Goal: Information Seeking & Learning: Check status

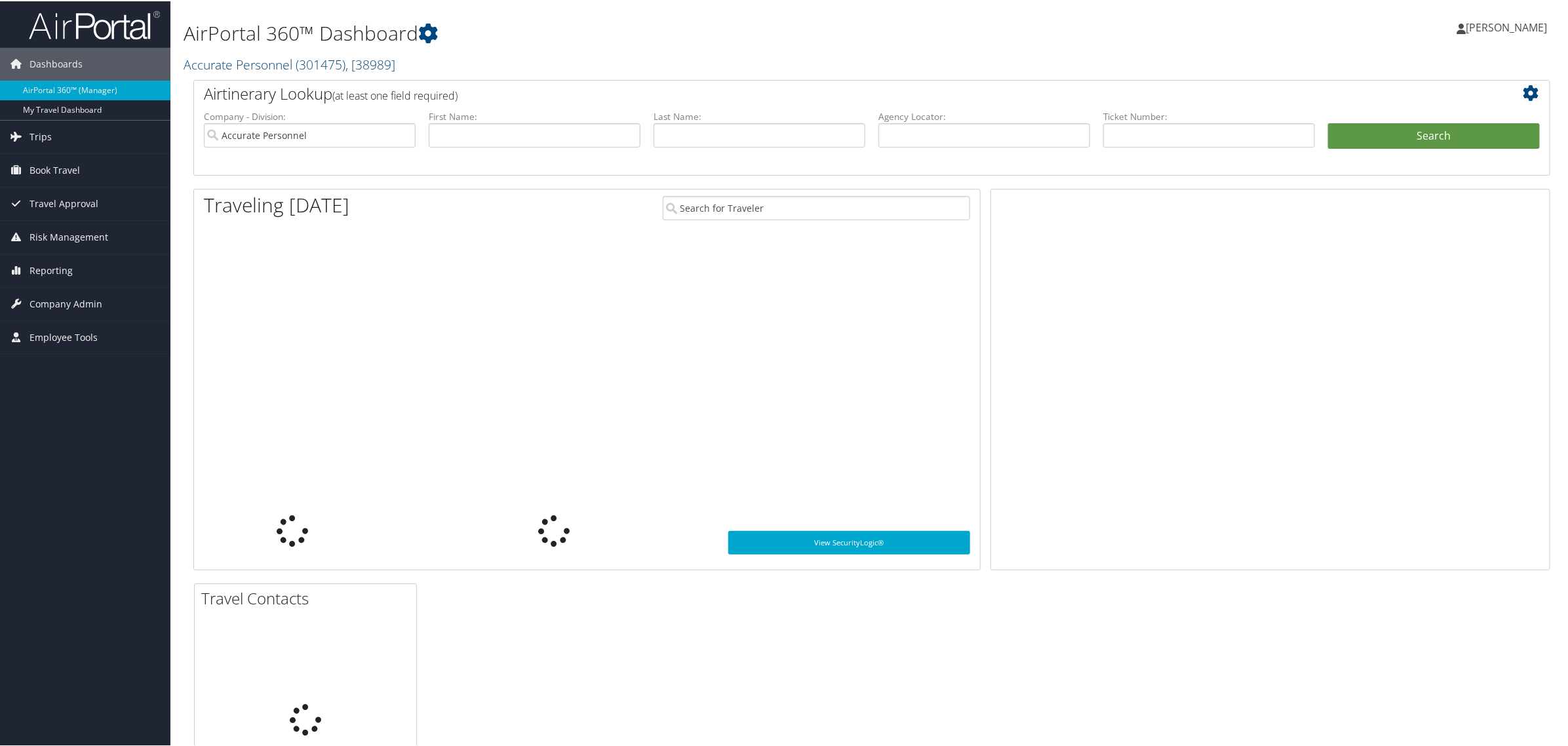
click at [1466, 29] on span "[PERSON_NAME]" at bounding box center [1506, 26] width 81 height 14
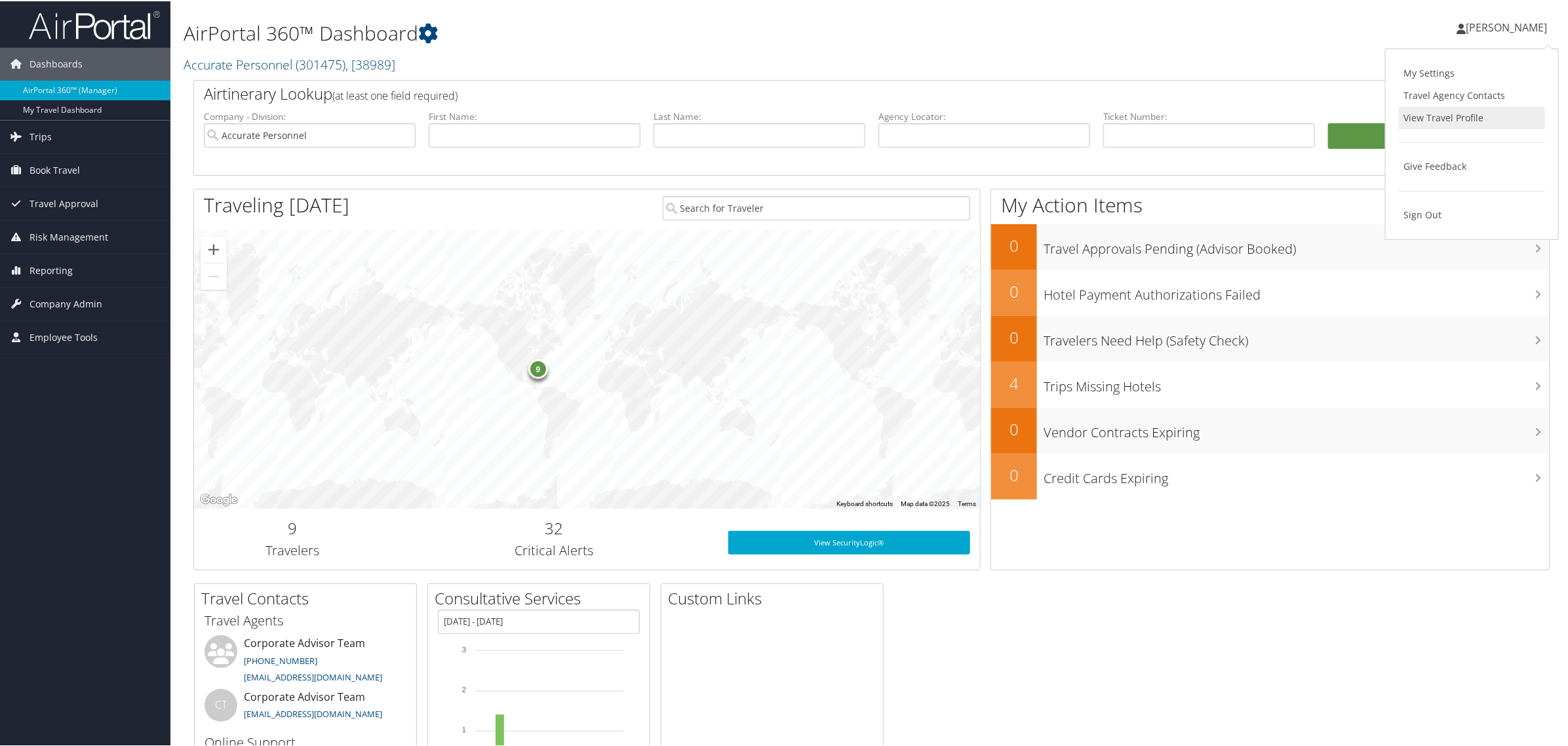
click at [1429, 113] on link "View Travel Profile" at bounding box center [1473, 117] width 147 height 22
click at [48, 139] on span "Trips" at bounding box center [40, 135] width 22 height 33
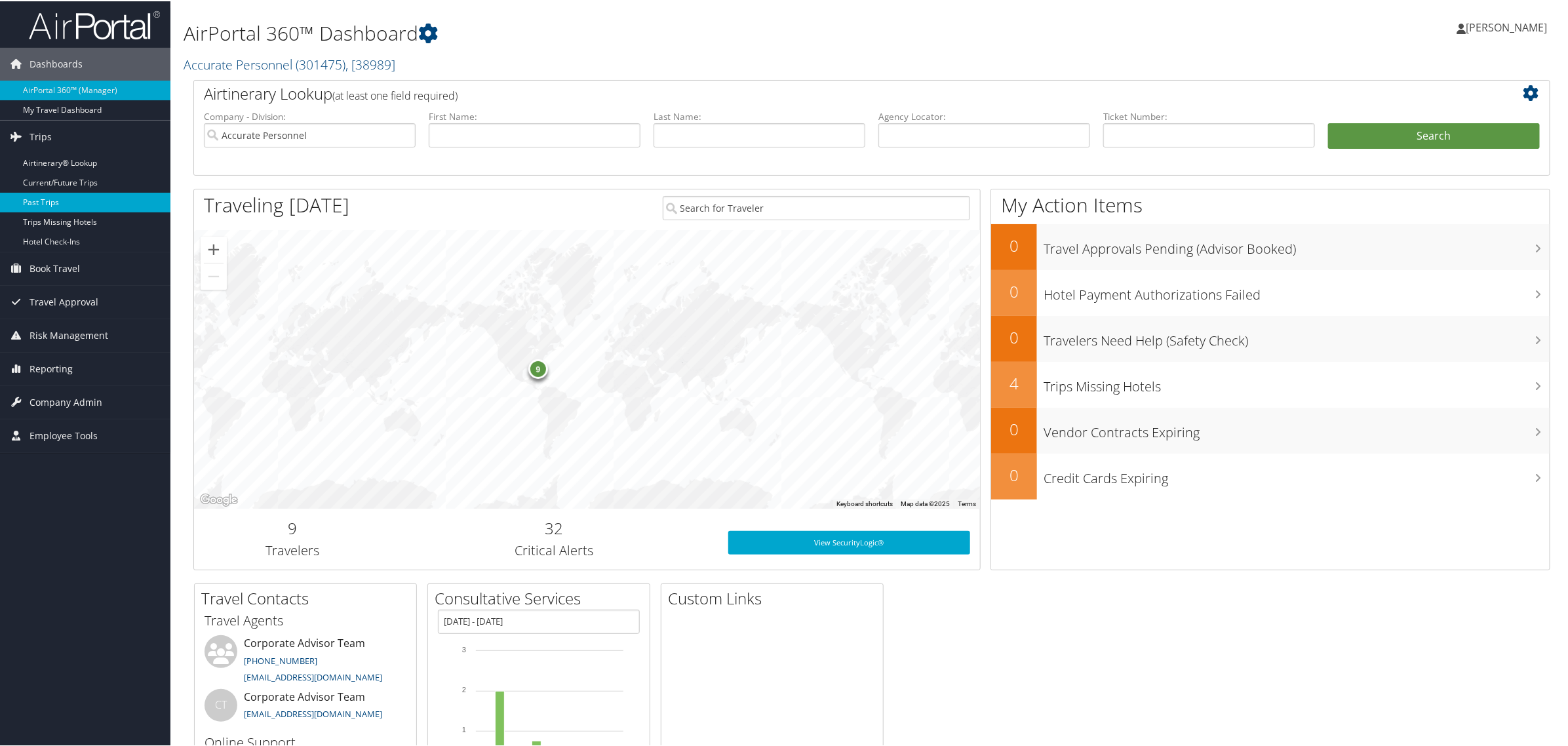
click at [40, 201] on link "Past Trips" at bounding box center [85, 201] width 170 height 19
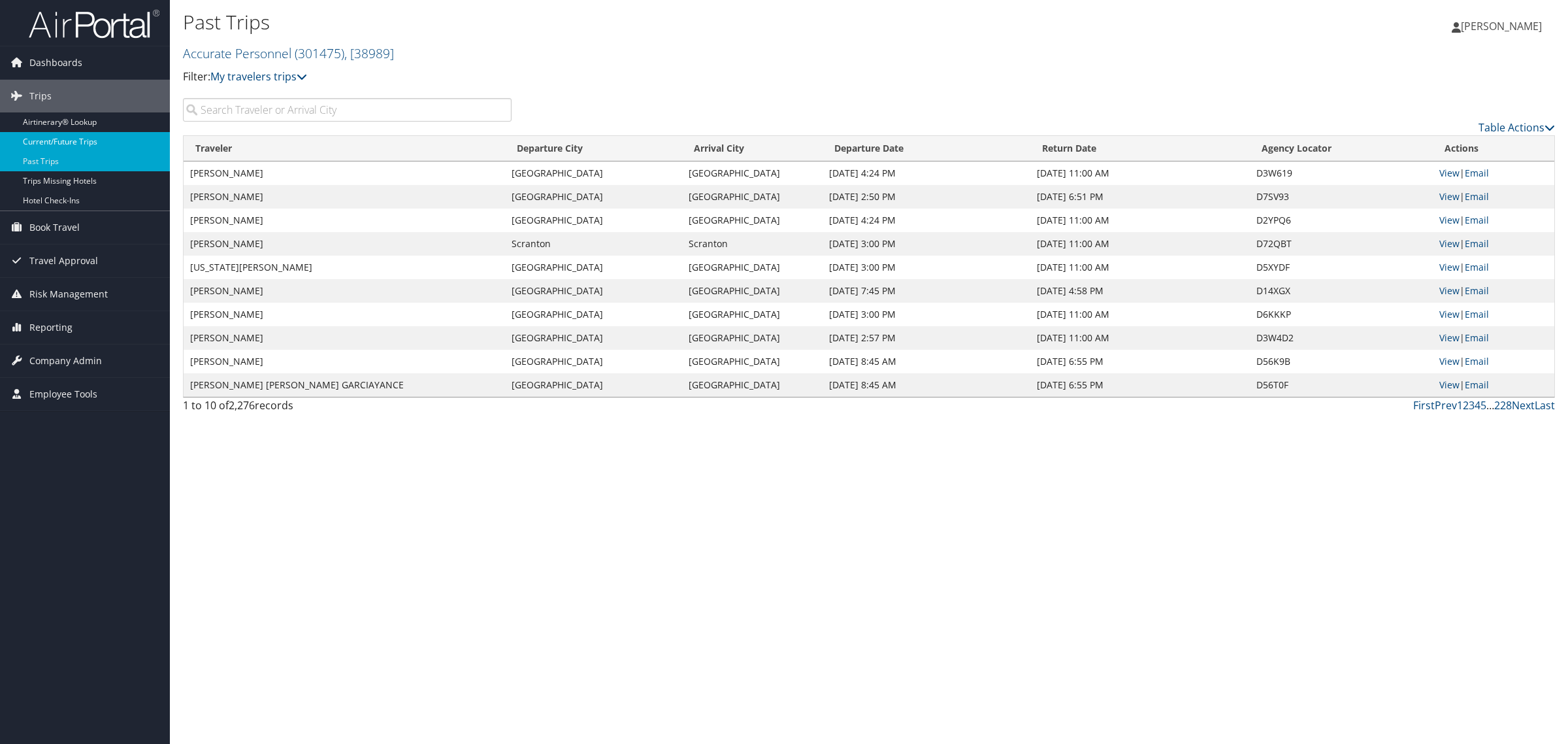
click at [60, 138] on link "Current/Future Trips" at bounding box center [84, 142] width 170 height 19
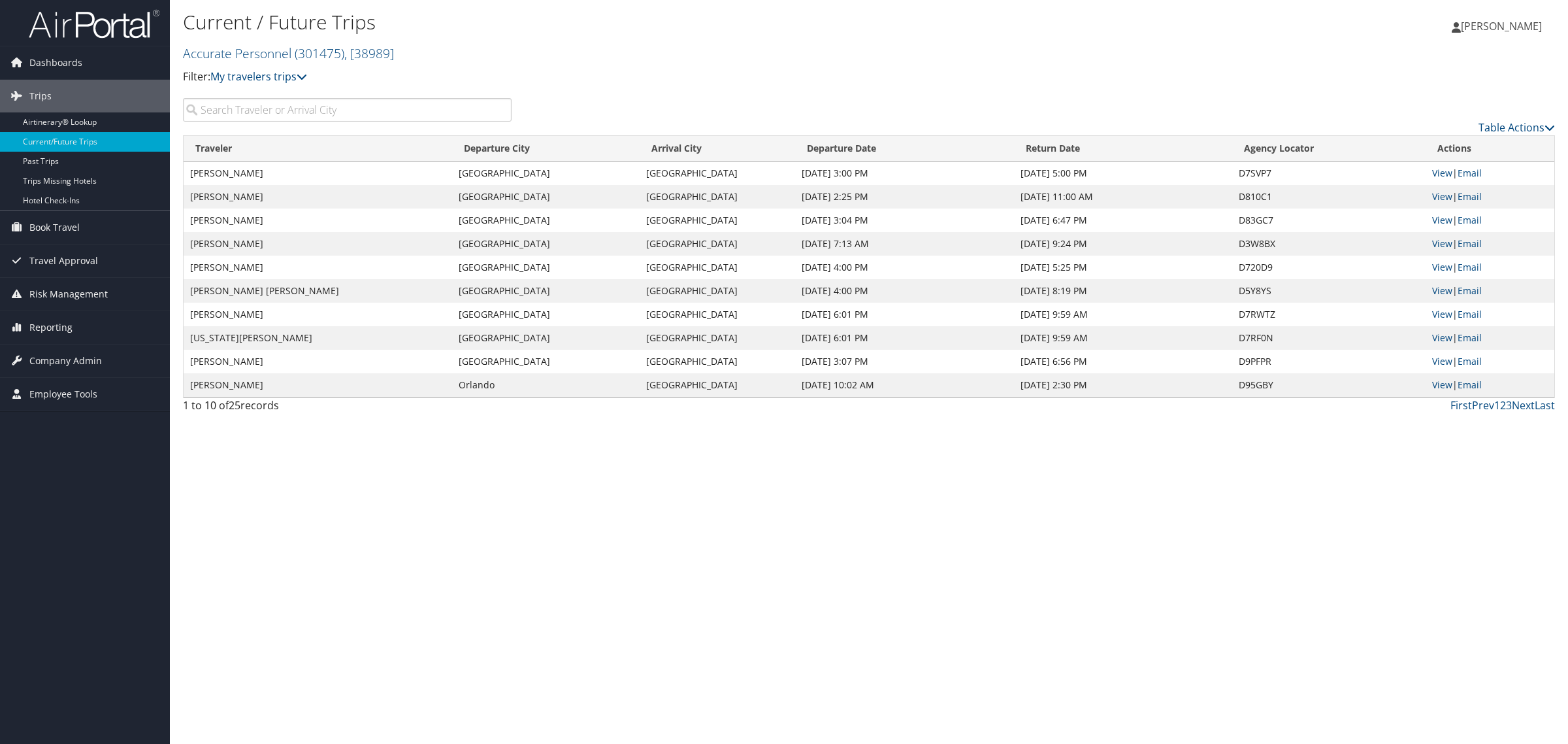
click at [313, 115] on input "search" at bounding box center [348, 109] width 329 height 24
type input "i"
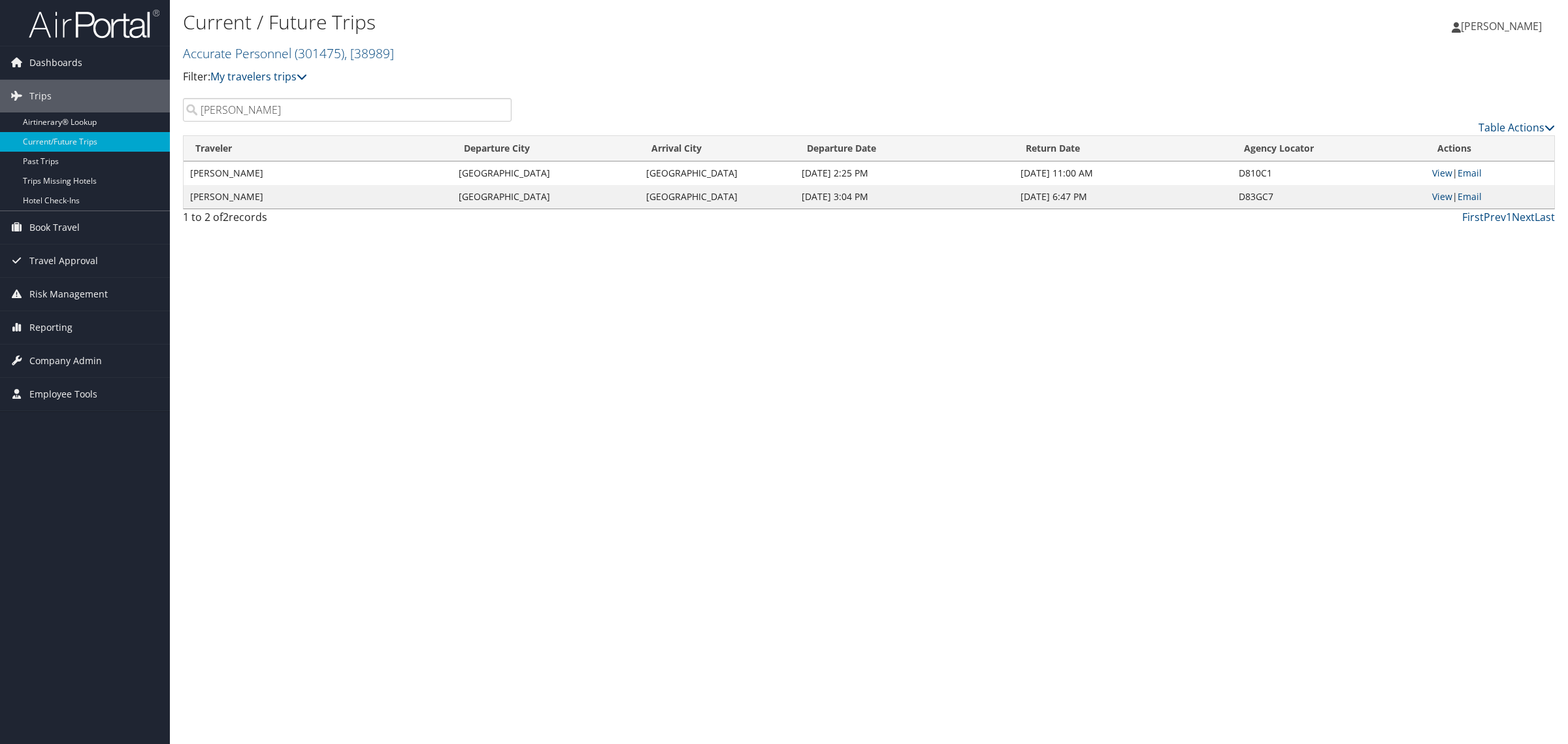
click at [1428, 191] on td "View | Email" at bounding box center [1490, 196] width 128 height 24
click at [1438, 196] on link "View" at bounding box center [1442, 196] width 20 height 12
click at [756, 370] on div "Current / Future Trips Accurate Personnel ( 301475 ) , [ 38989 ] Accurate Perso…" at bounding box center [868, 372] width 1398 height 744
click at [250, 118] on input "Lizette" at bounding box center [348, 109] width 329 height 24
click at [249, 116] on input "Lizette" at bounding box center [348, 109] width 329 height 24
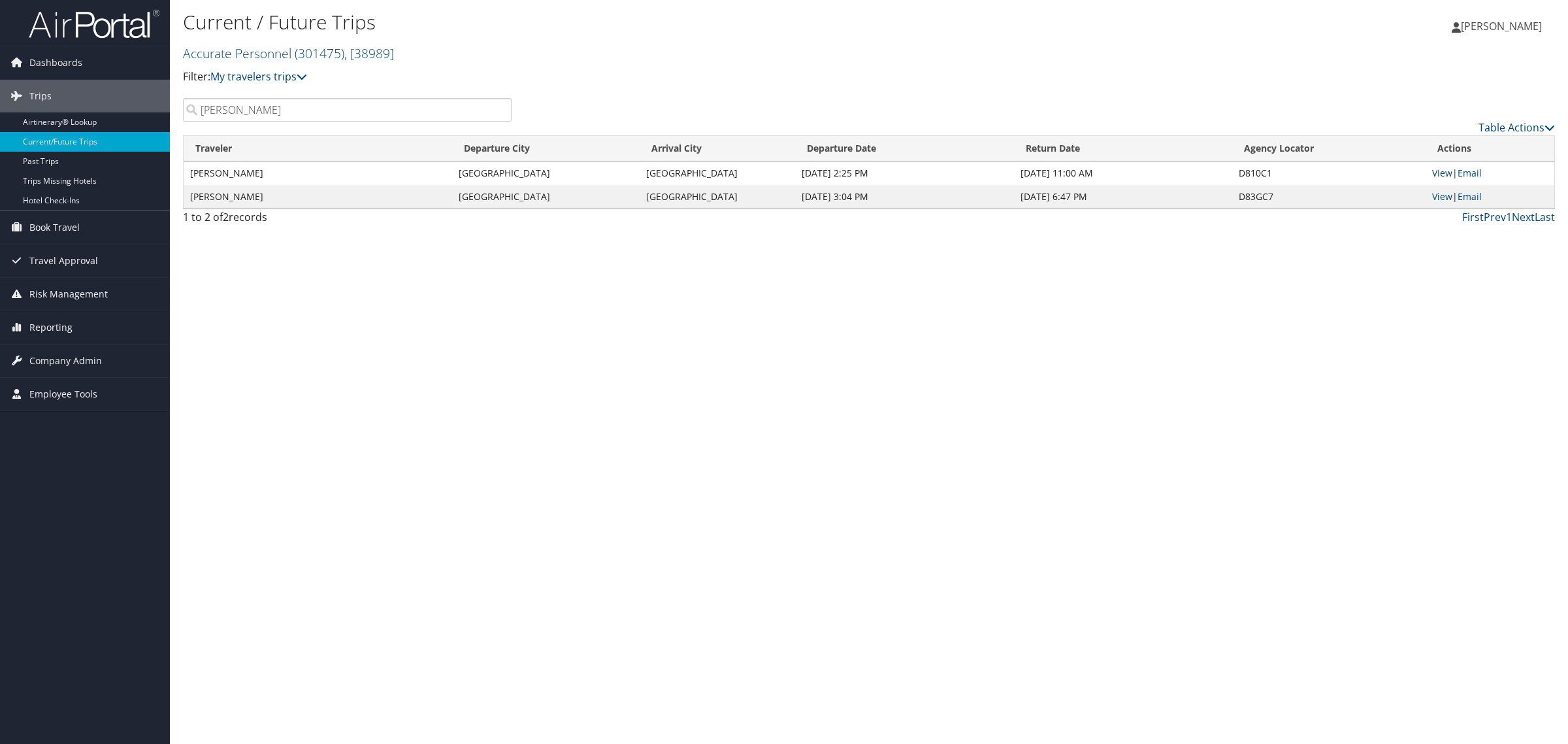
click at [249, 116] on input "Lizette" at bounding box center [348, 109] width 329 height 24
click at [1438, 172] on link "View" at bounding box center [1442, 173] width 20 height 12
click at [258, 113] on input "Lizette" at bounding box center [348, 109] width 329 height 24
click at [257, 112] on input "Lizette" at bounding box center [348, 109] width 329 height 24
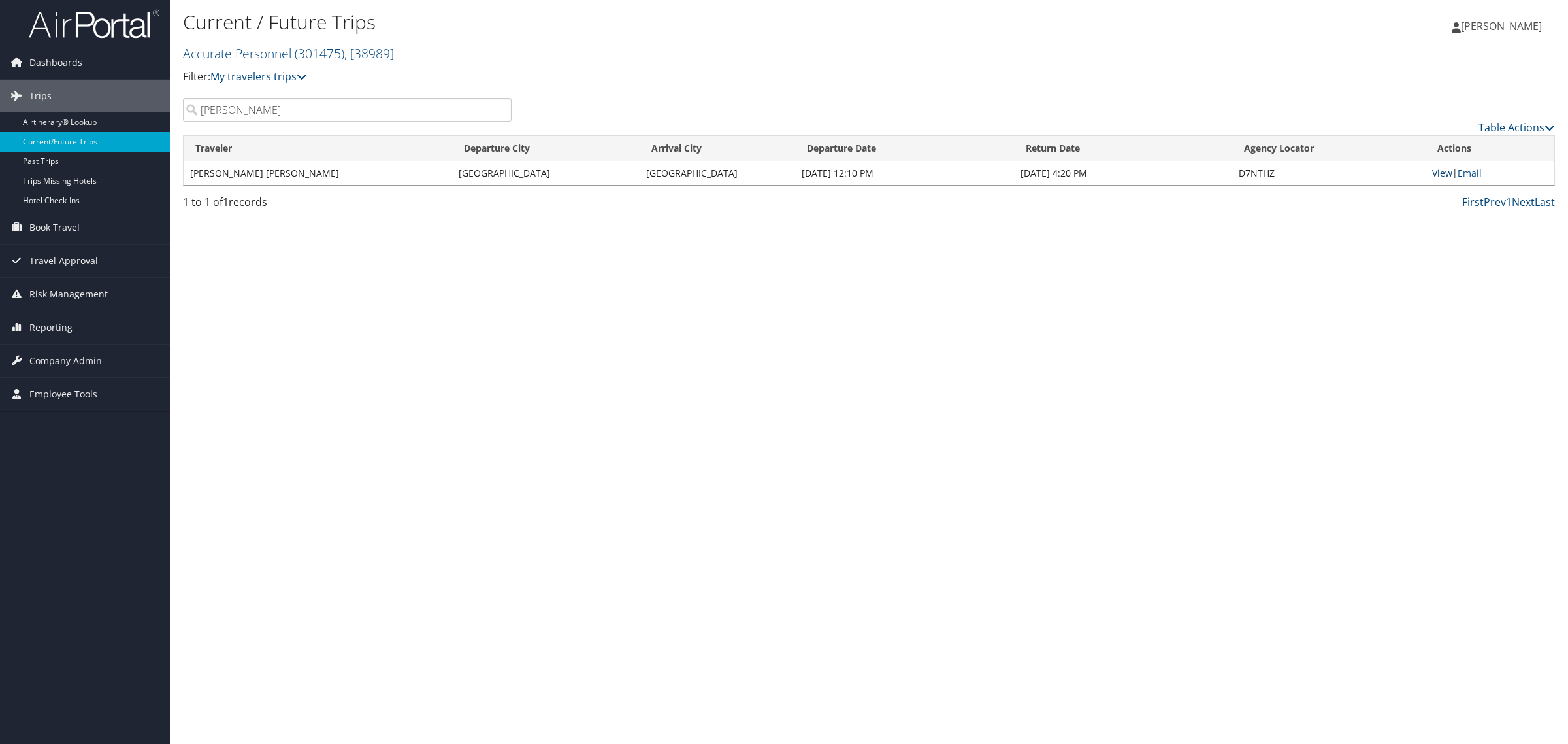
type input "Marc Costion"
click at [1446, 172] on link "View" at bounding box center [1442, 173] width 20 height 12
click at [563, 299] on div "Current / Future Trips Accurate Personnel ( 301475 ) , [ 38989 ] Accurate Perso…" at bounding box center [868, 372] width 1398 height 744
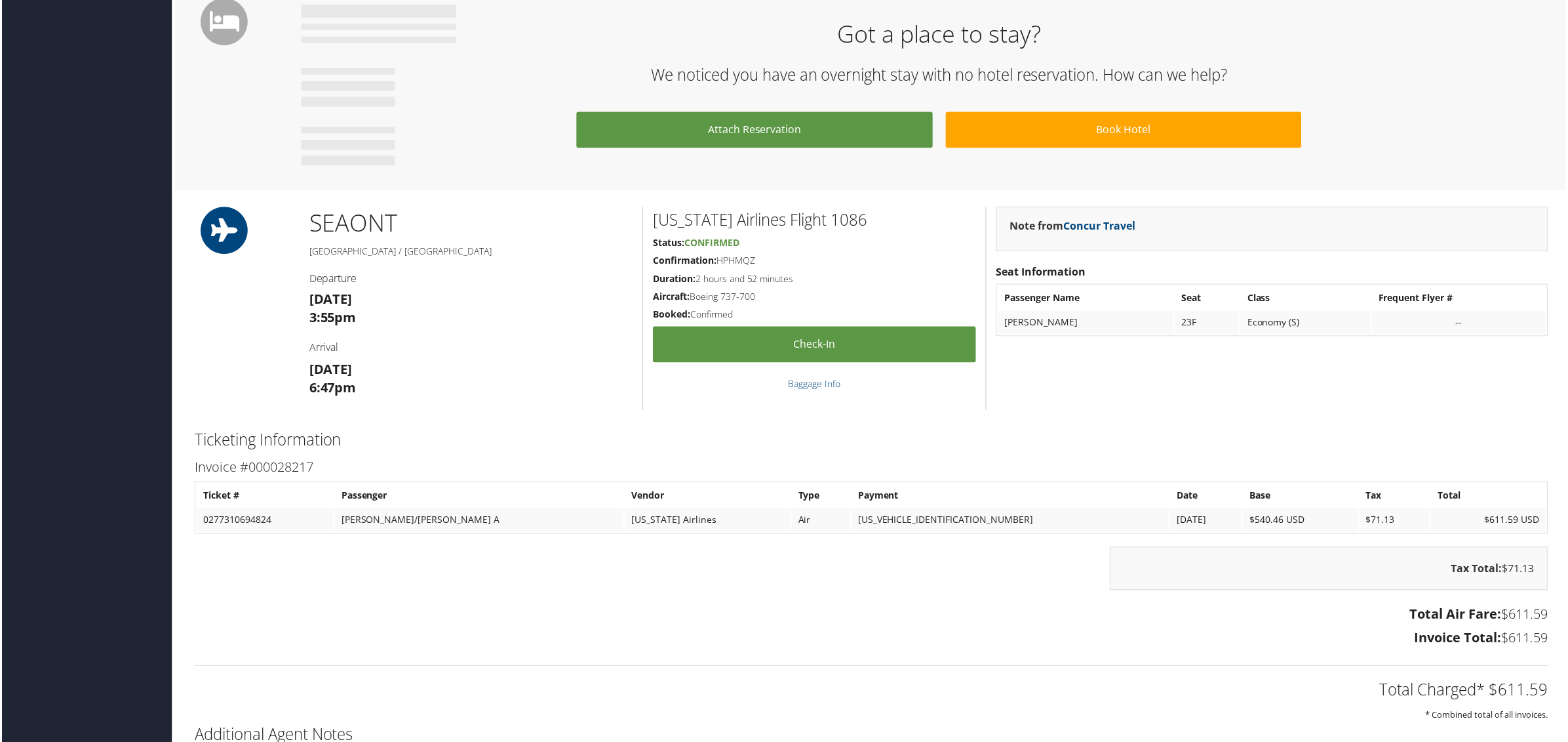
scroll to position [738, 0]
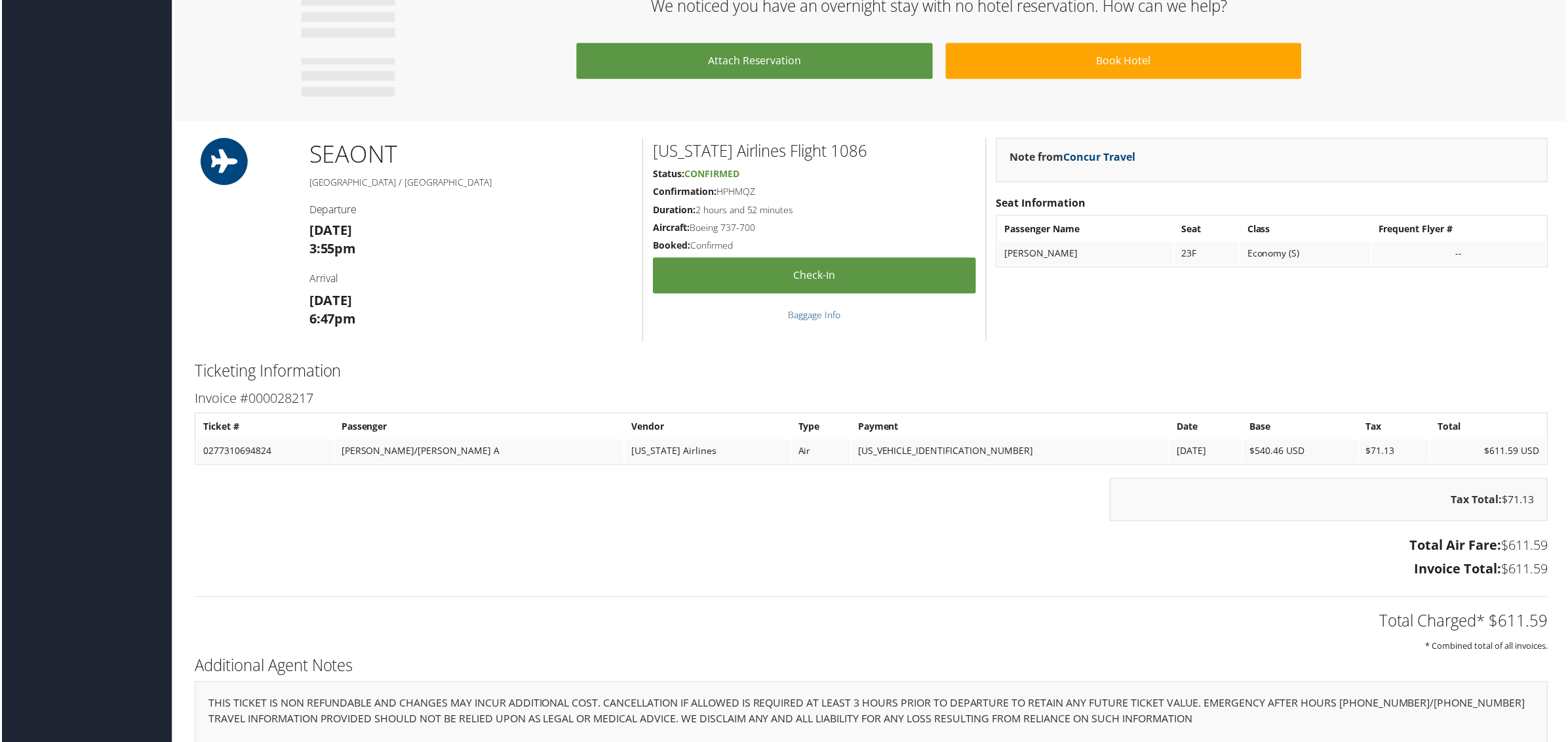
click at [1076, 538] on h3 "Total Air Fare: $611.59" at bounding box center [871, 547] width 1357 height 19
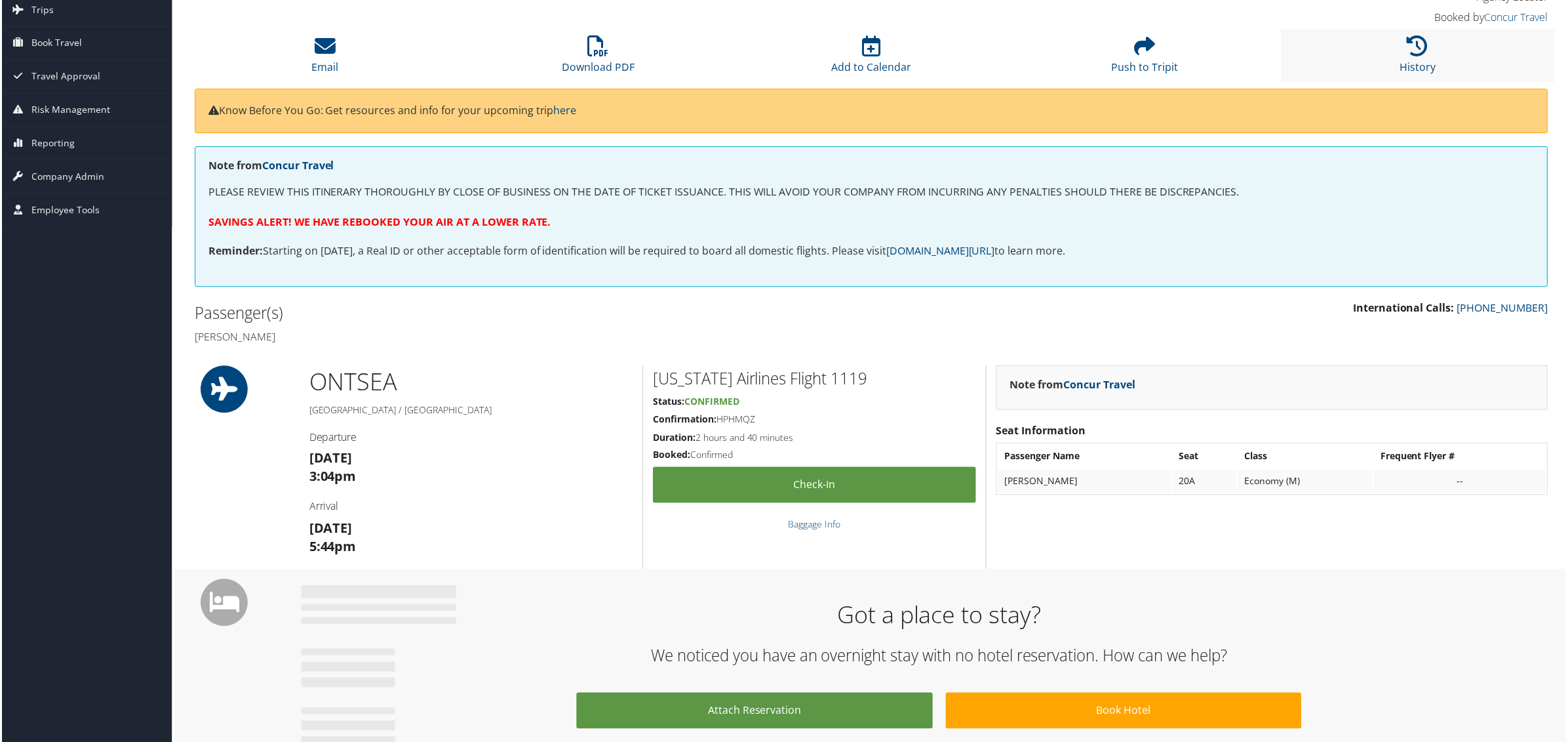
scroll to position [0, 0]
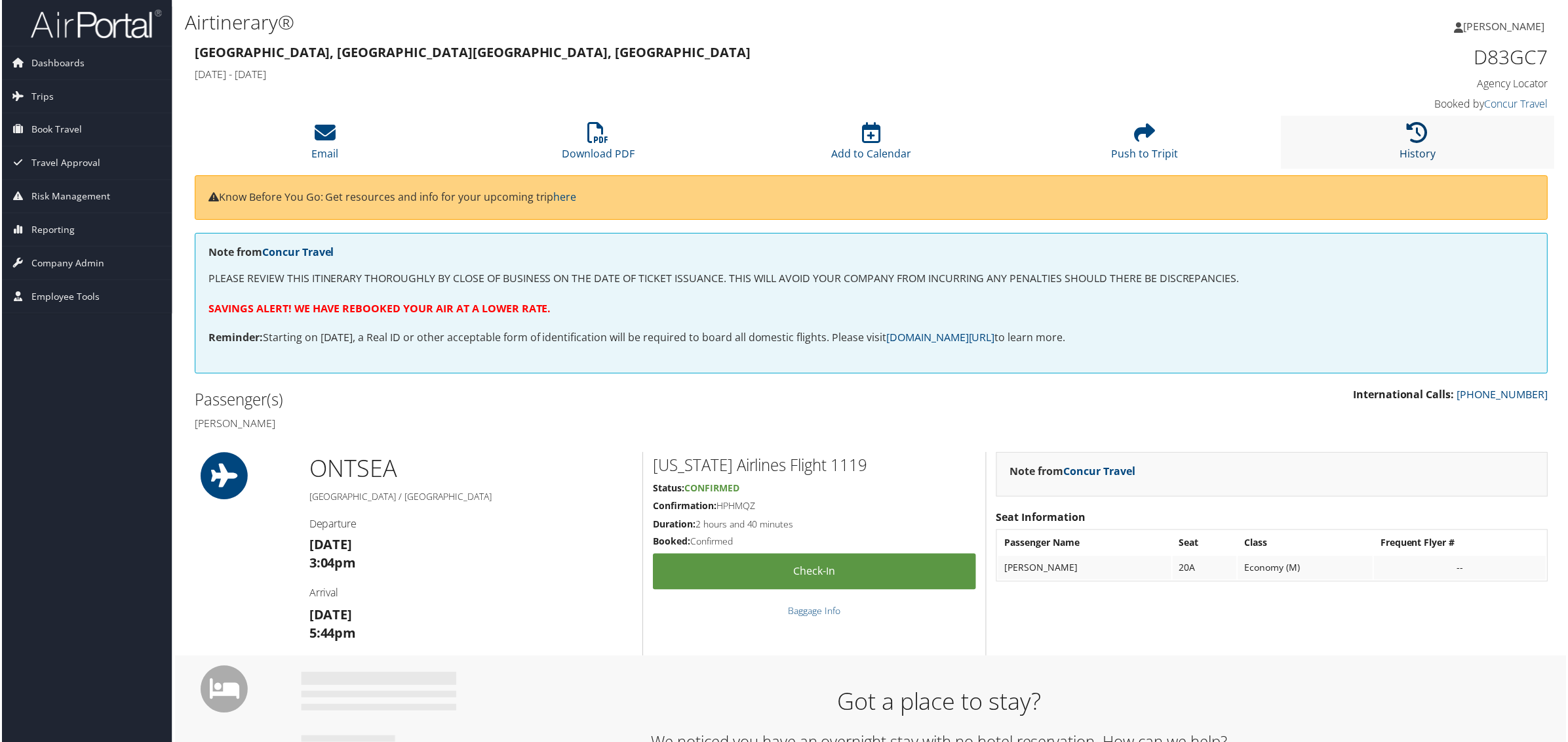
click at [1415, 141] on icon at bounding box center [1421, 133] width 21 height 21
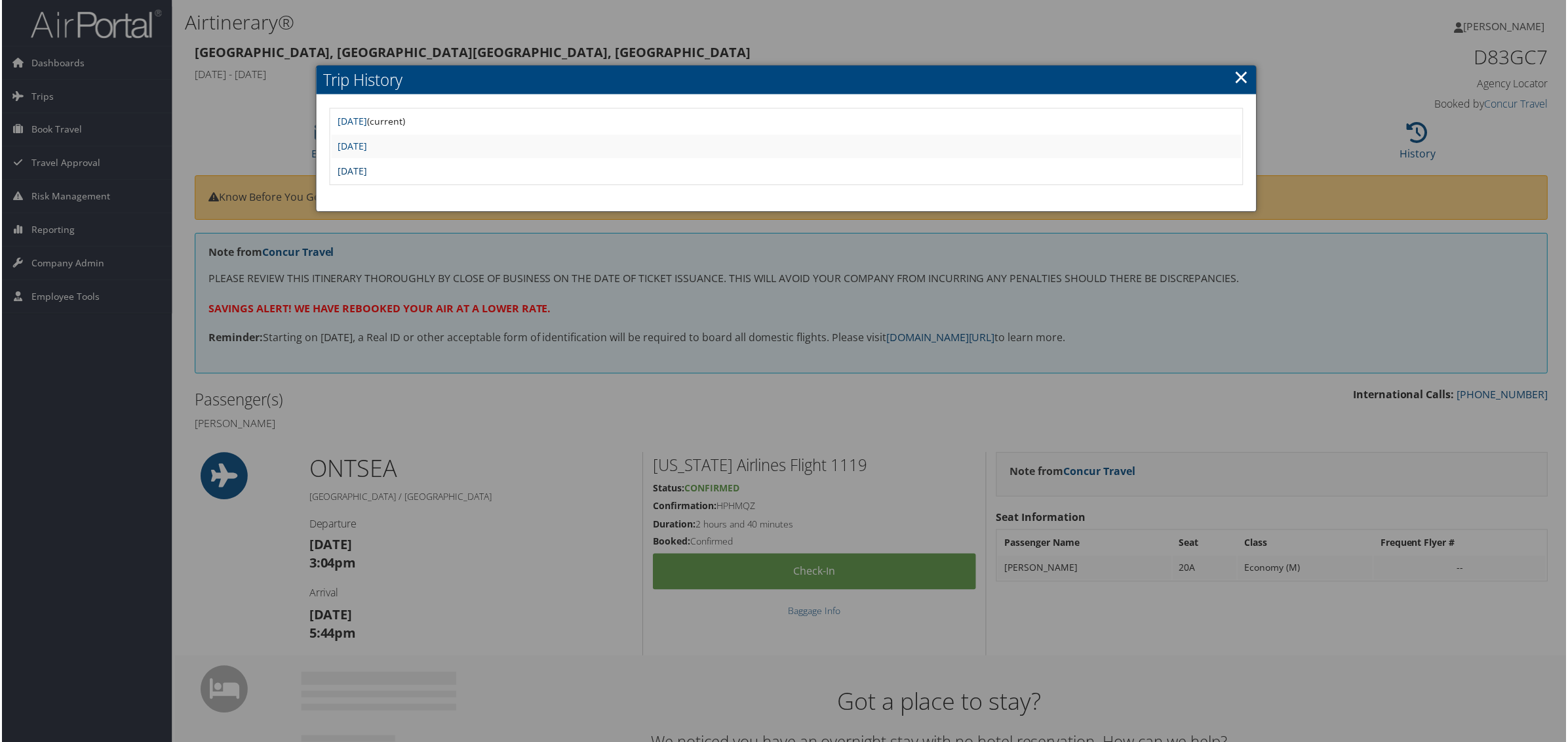
click at [366, 172] on link "[DATE]" at bounding box center [351, 171] width 29 height 12
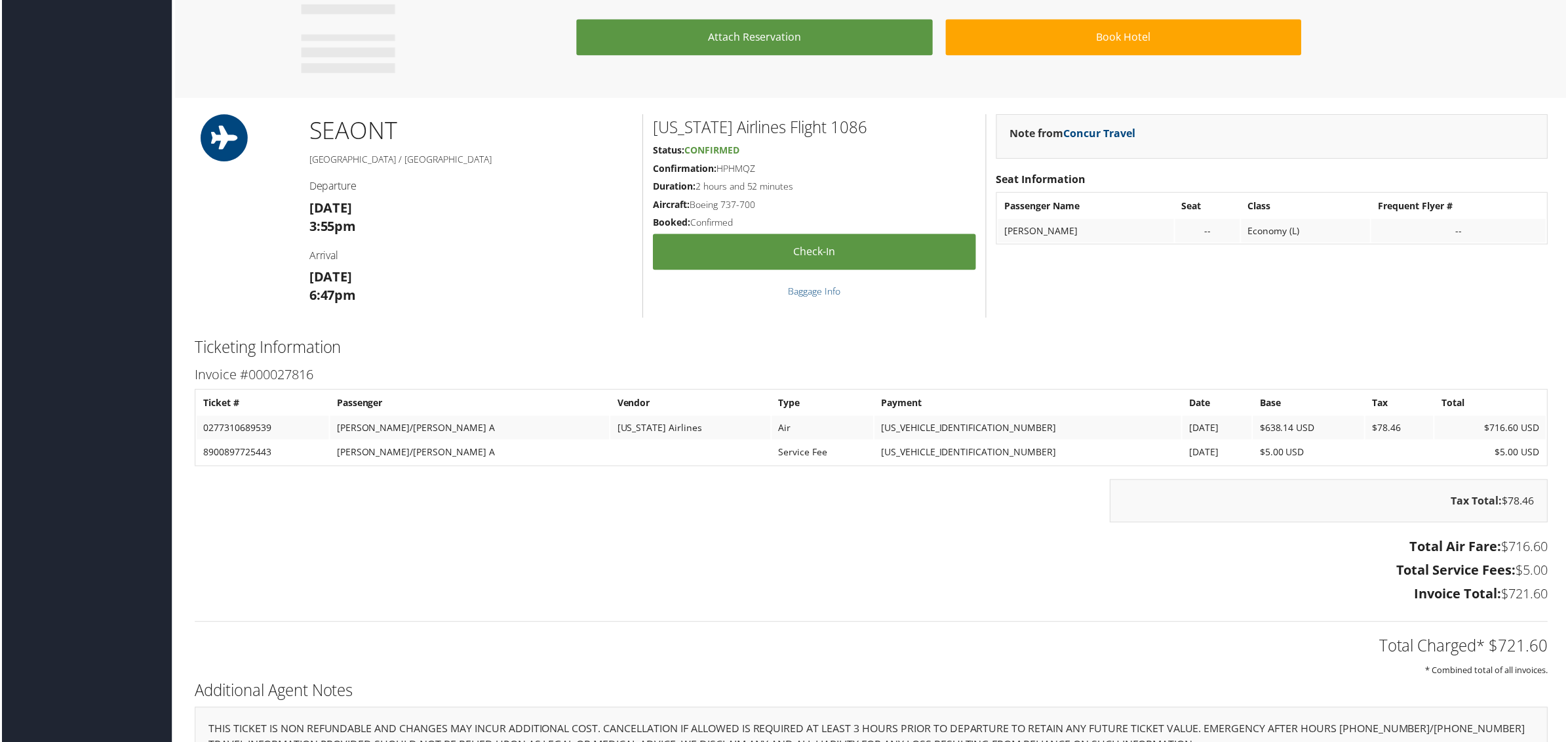
scroll to position [820, 0]
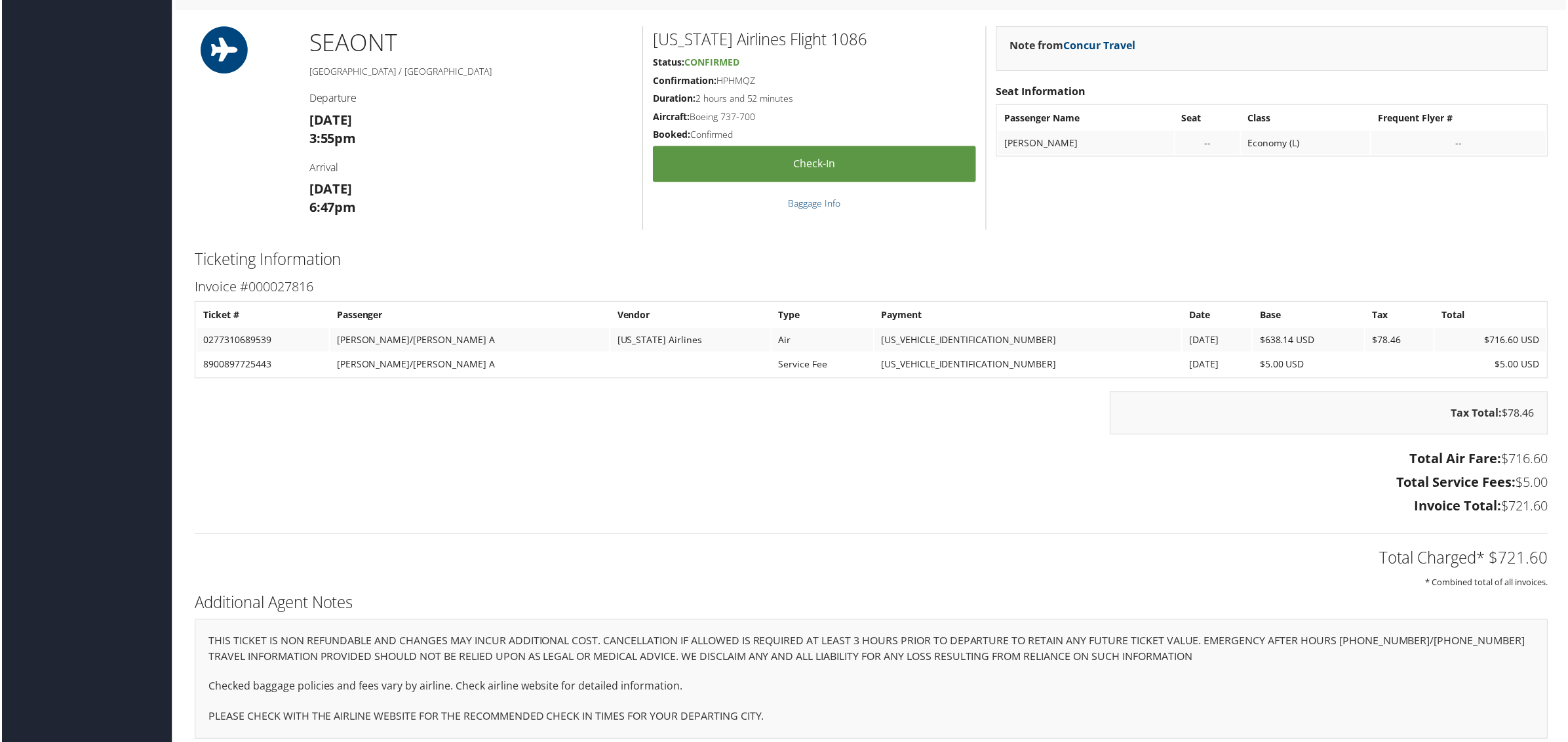
click at [1382, 358] on td at bounding box center [1401, 365] width 68 height 24
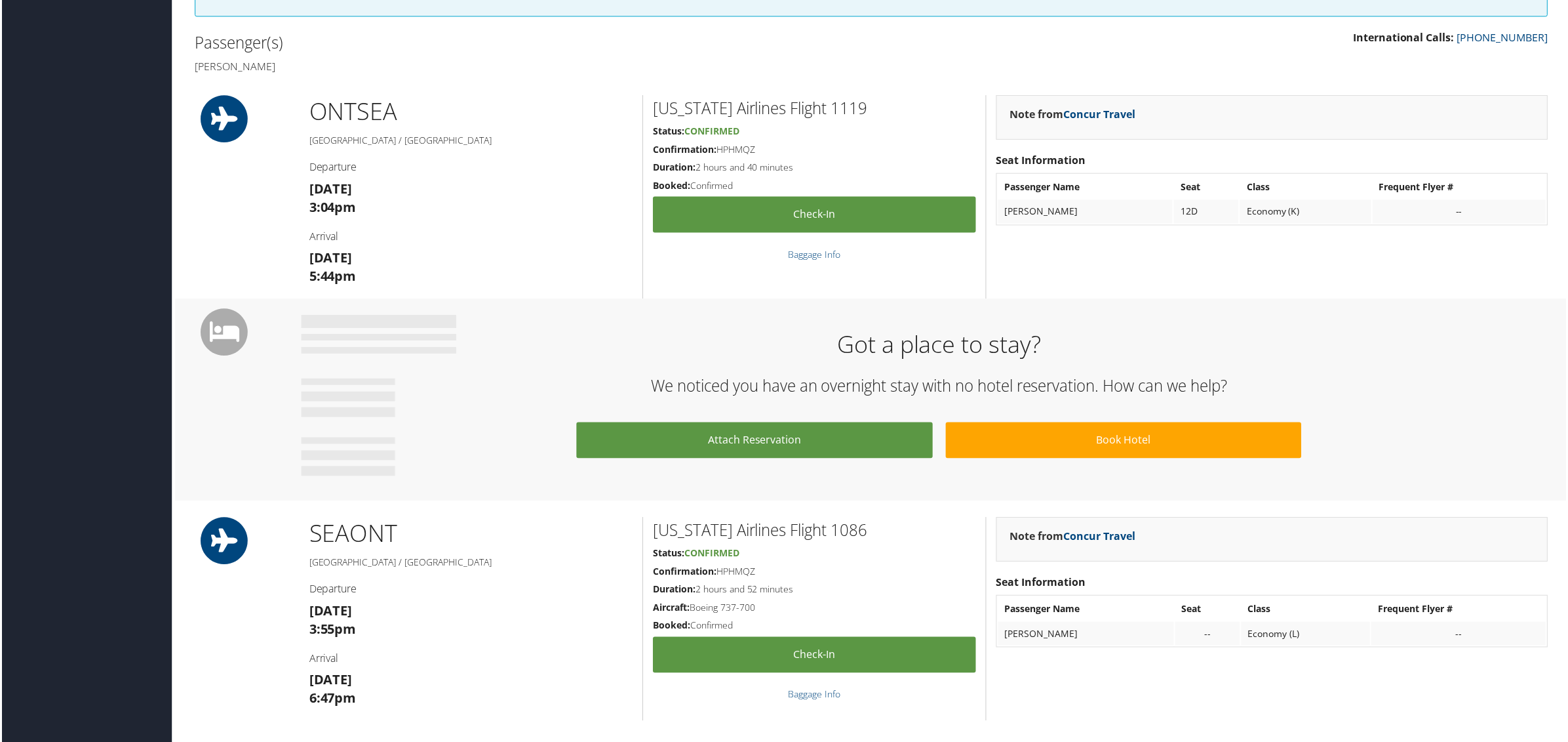
scroll to position [656, 0]
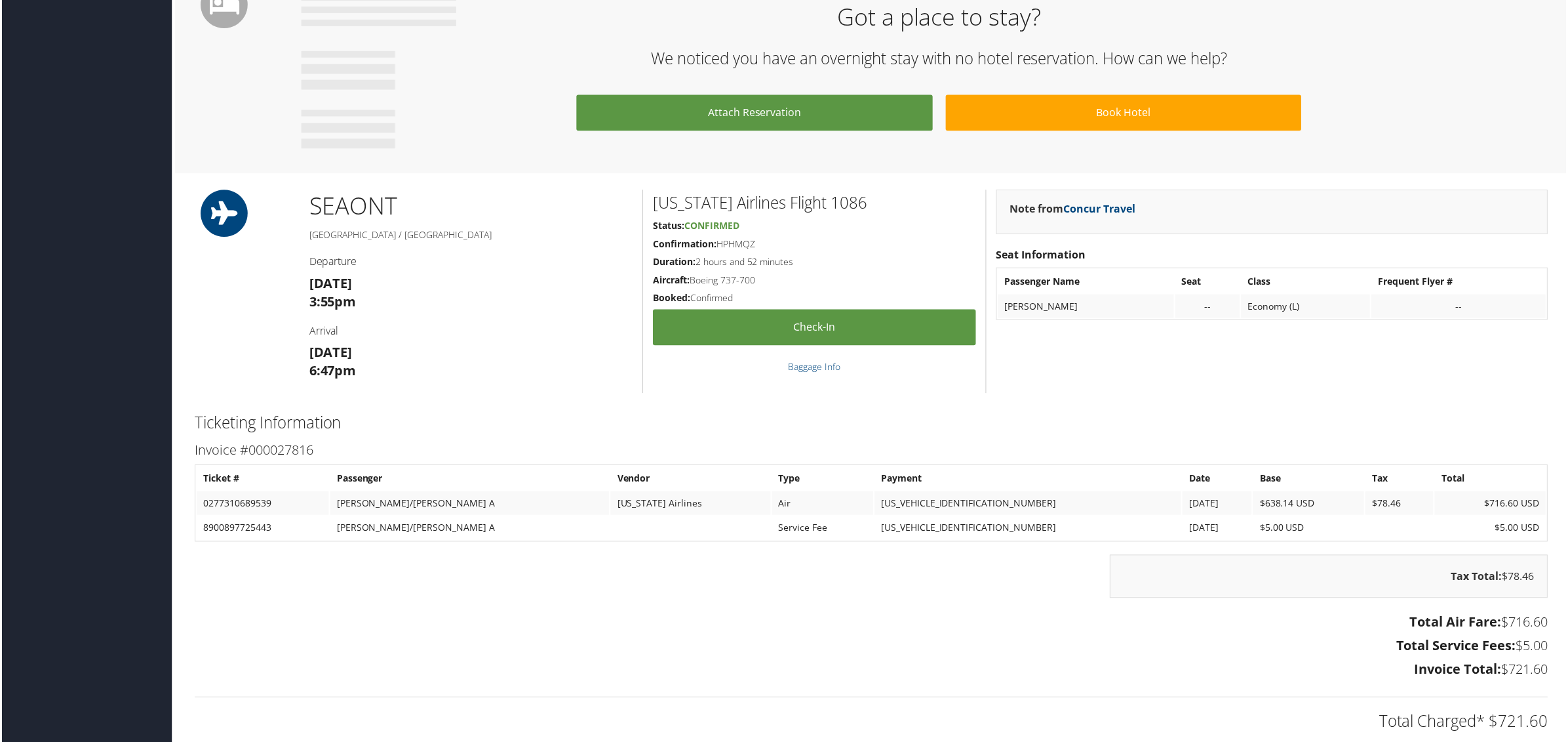
click at [788, 686] on div "Total Charged* $721.60 * Combined total of all invoices." at bounding box center [871, 720] width 1376 height 70
click at [421, 587] on div "Tax Total: $78.46" at bounding box center [871, 585] width 1376 height 57
click at [490, 581] on div "Tax Total: $78.46" at bounding box center [871, 585] width 1376 height 57
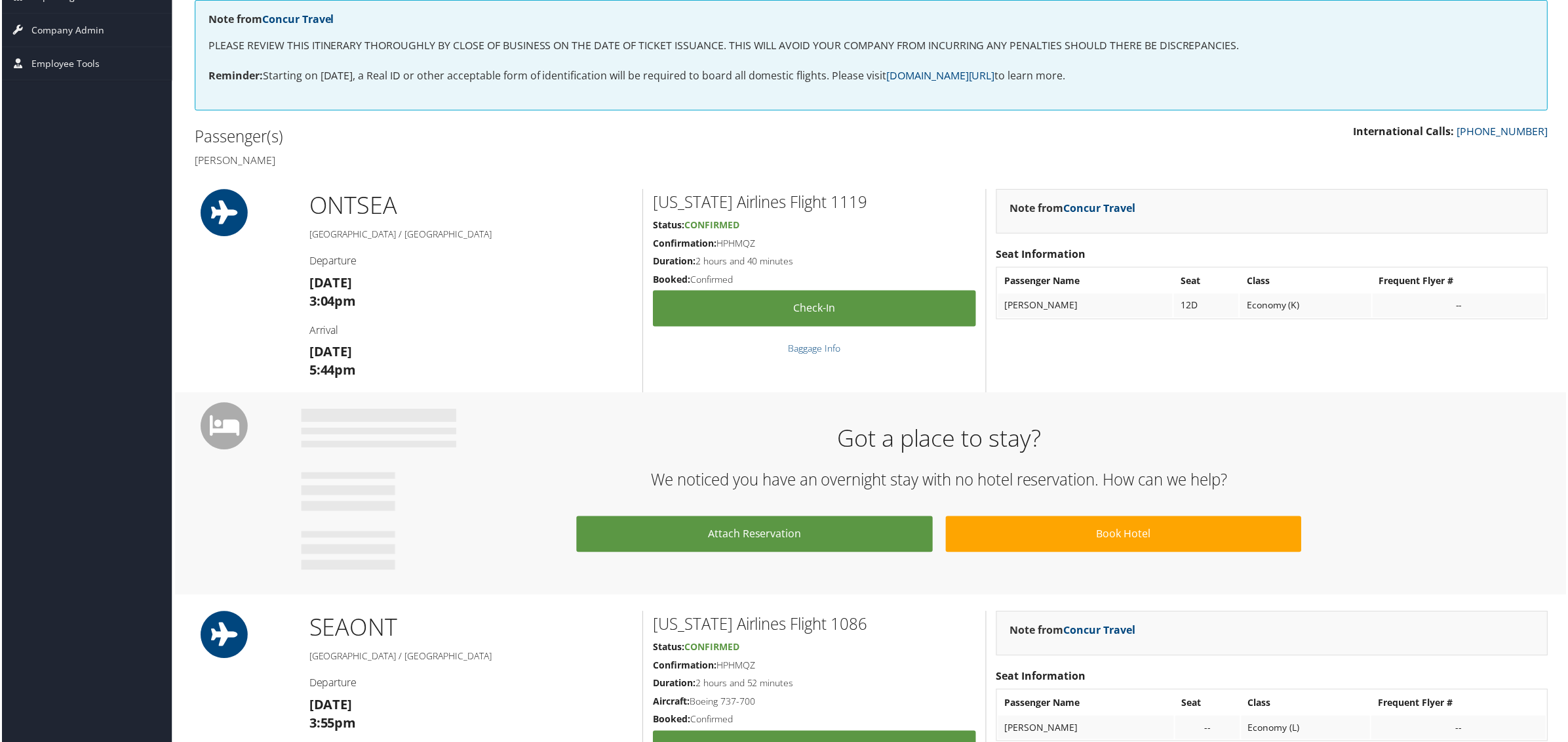
scroll to position [0, 0]
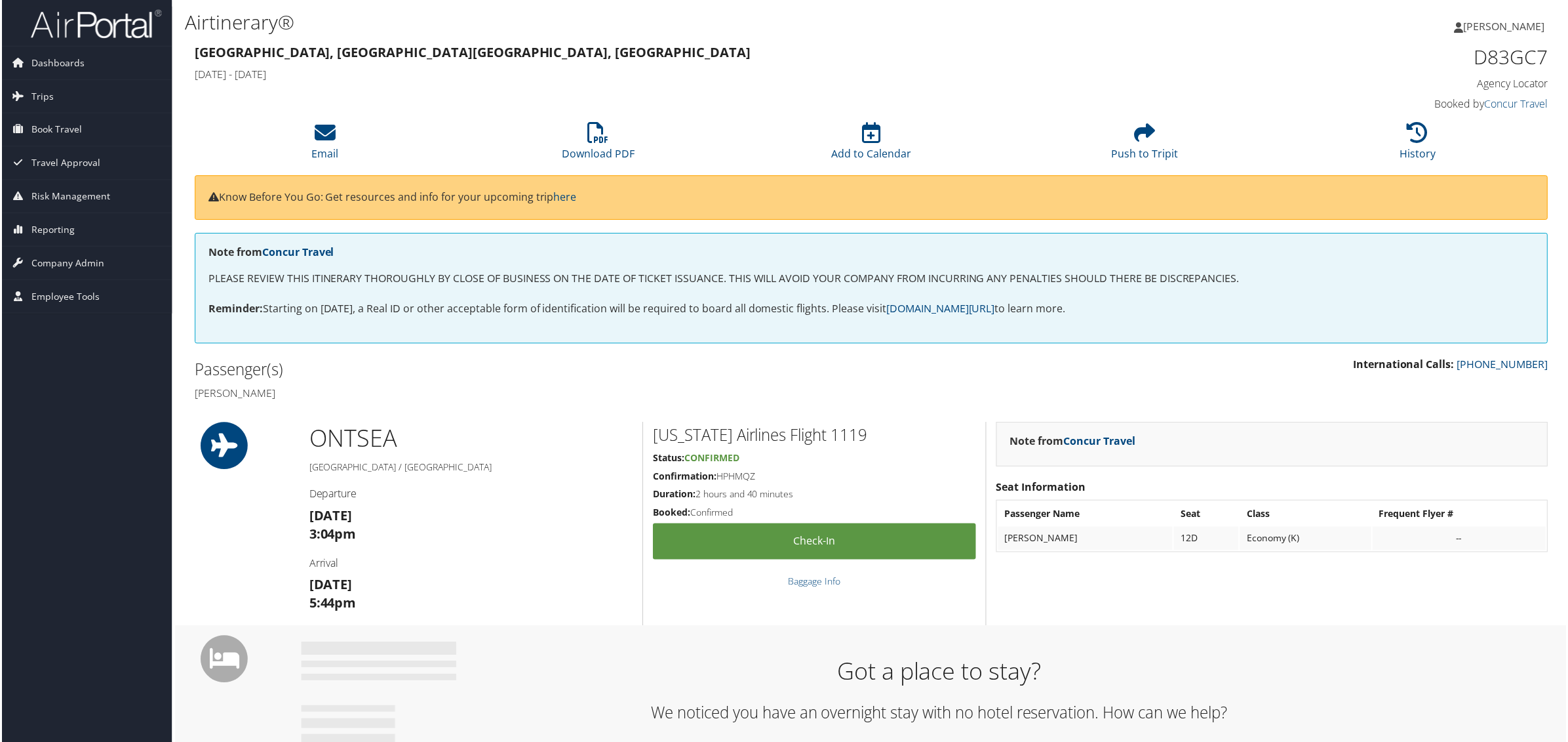
click at [464, 506] on div "ONT SEA Ontario / Seattle Departure Sun 31 Aug 3:04pm Arrival Sun 31 Aug 5:44pm" at bounding box center [471, 525] width 344 height 204
click at [1422, 138] on icon at bounding box center [1421, 133] width 21 height 21
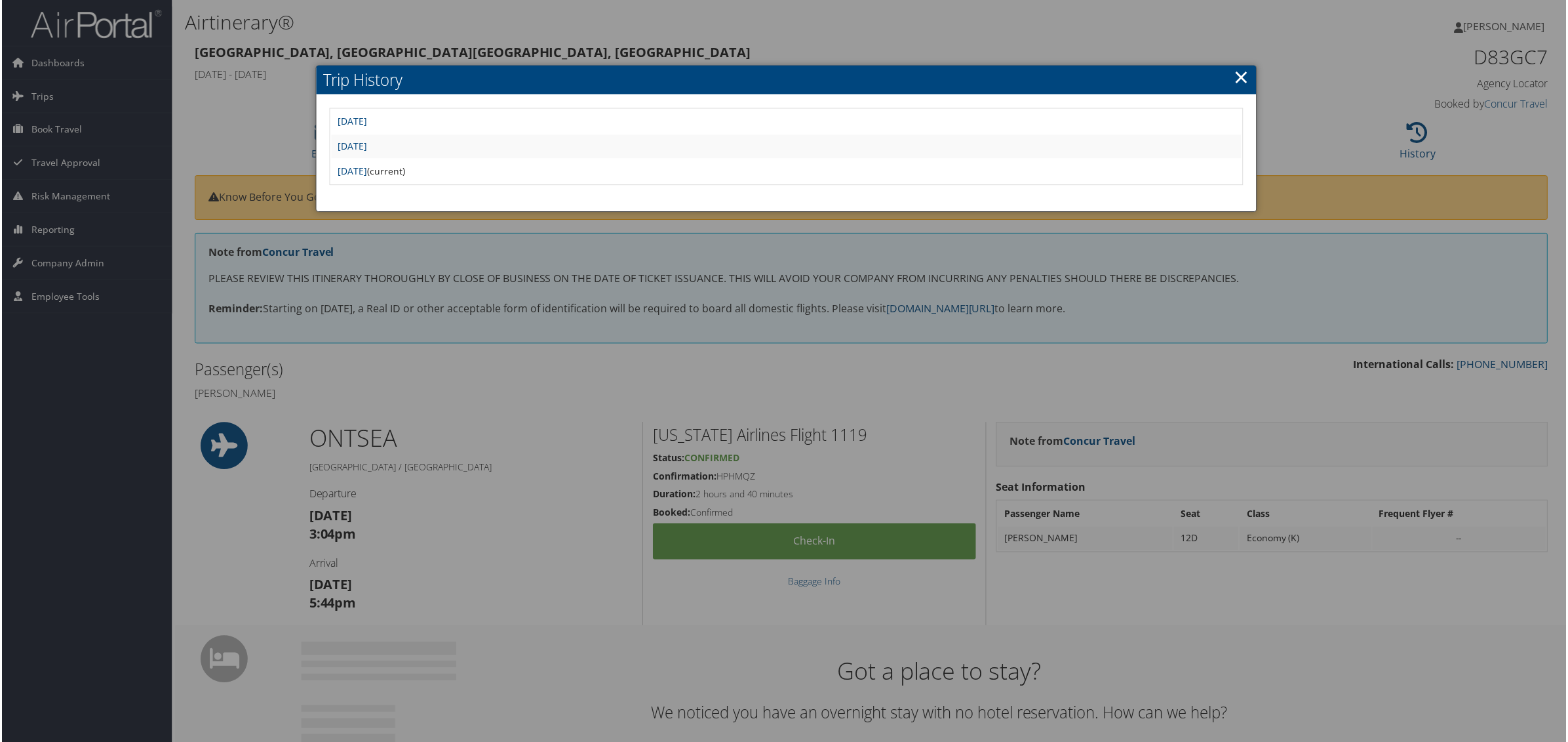
click at [1228, 72] on h2 "Trip History" at bounding box center [787, 80] width 943 height 29
click at [1249, 72] on h2 "Trip History" at bounding box center [787, 80] width 943 height 29
click at [1244, 73] on link "×" at bounding box center [1243, 77] width 15 height 26
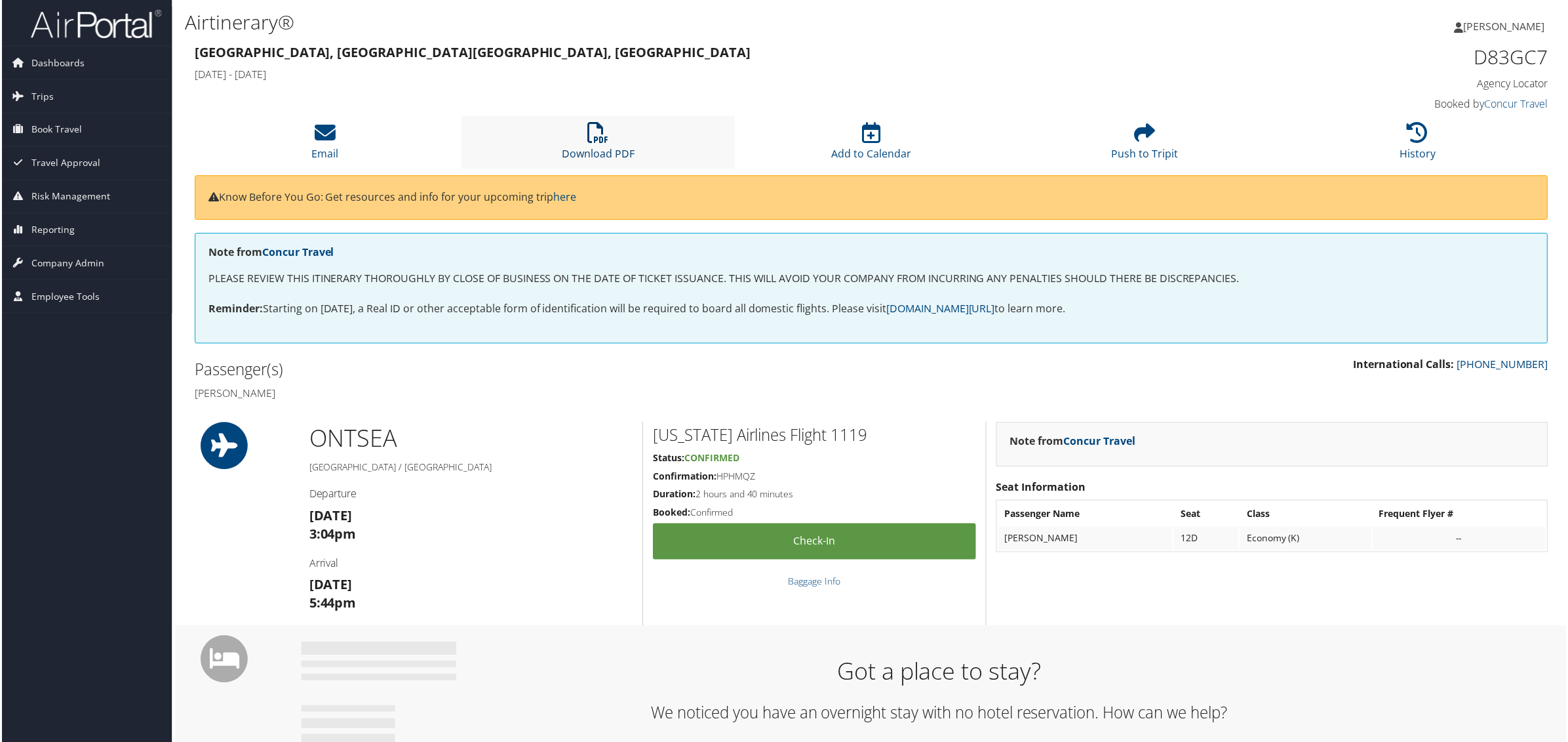
click at [603, 142] on icon at bounding box center [598, 133] width 21 height 21
click at [54, 102] on link "Trips" at bounding box center [85, 96] width 170 height 33
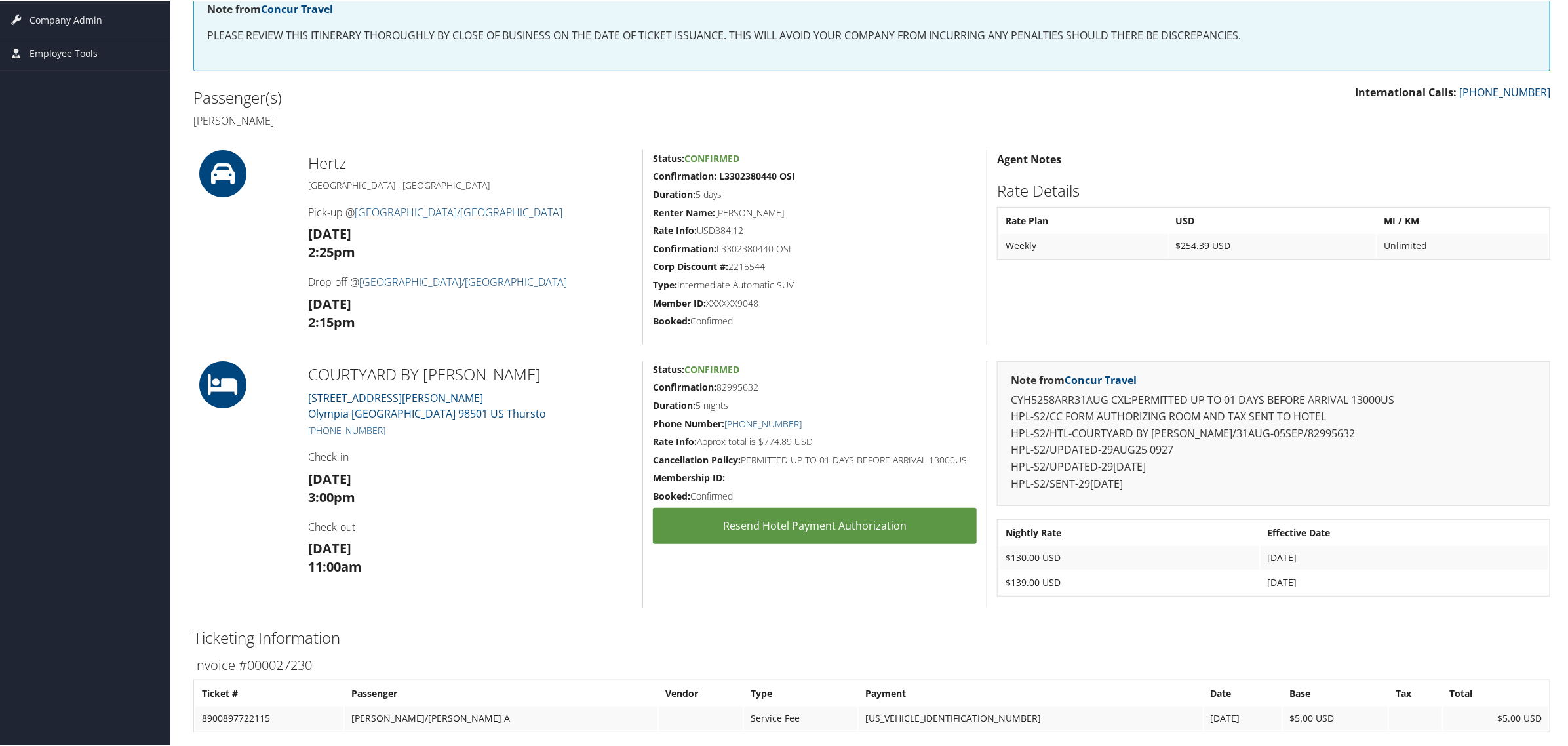
scroll to position [245, 0]
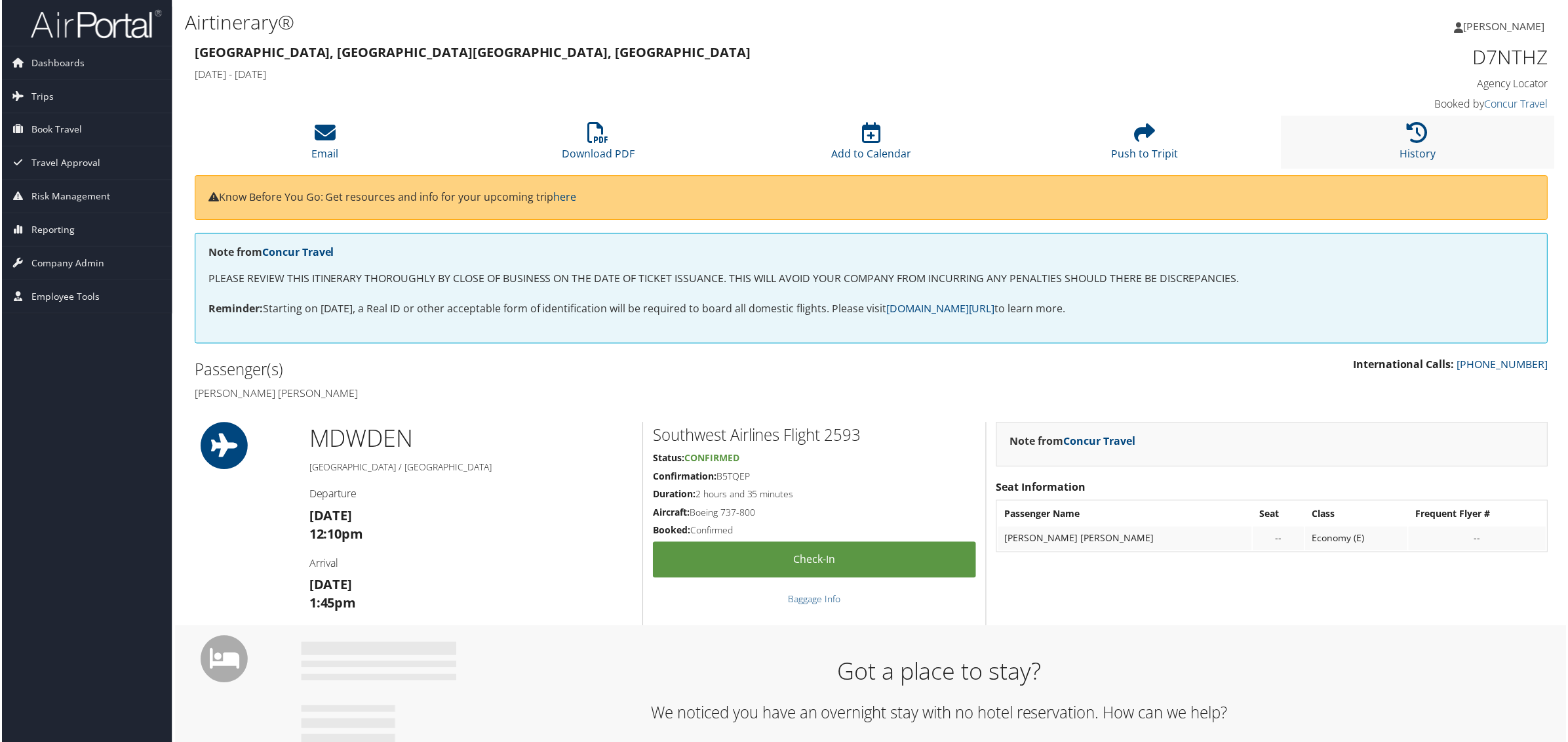
click at [1401, 132] on li "History" at bounding box center [1420, 142] width 274 height 53
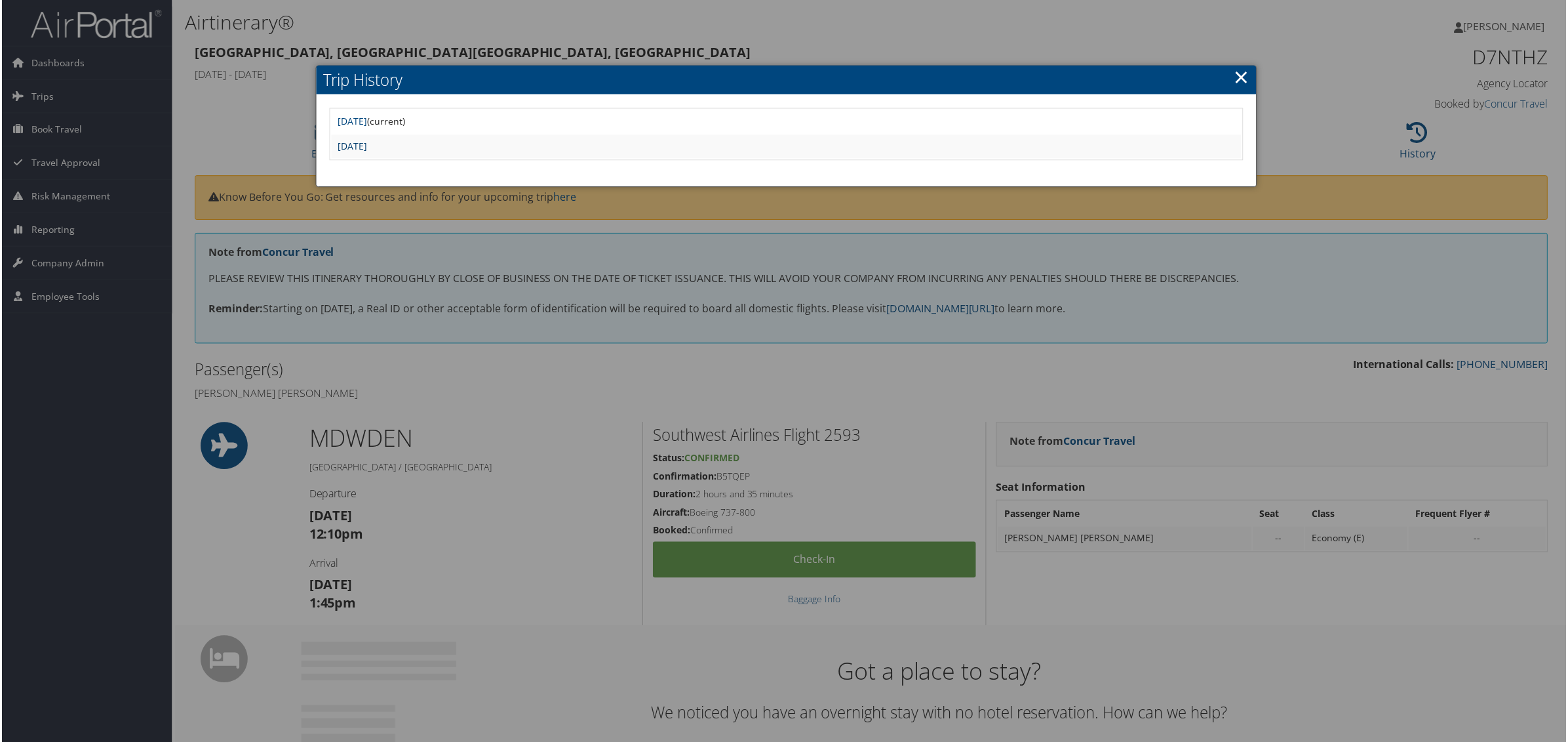
click at [366, 141] on link "[DATE]" at bounding box center [351, 147] width 29 height 12
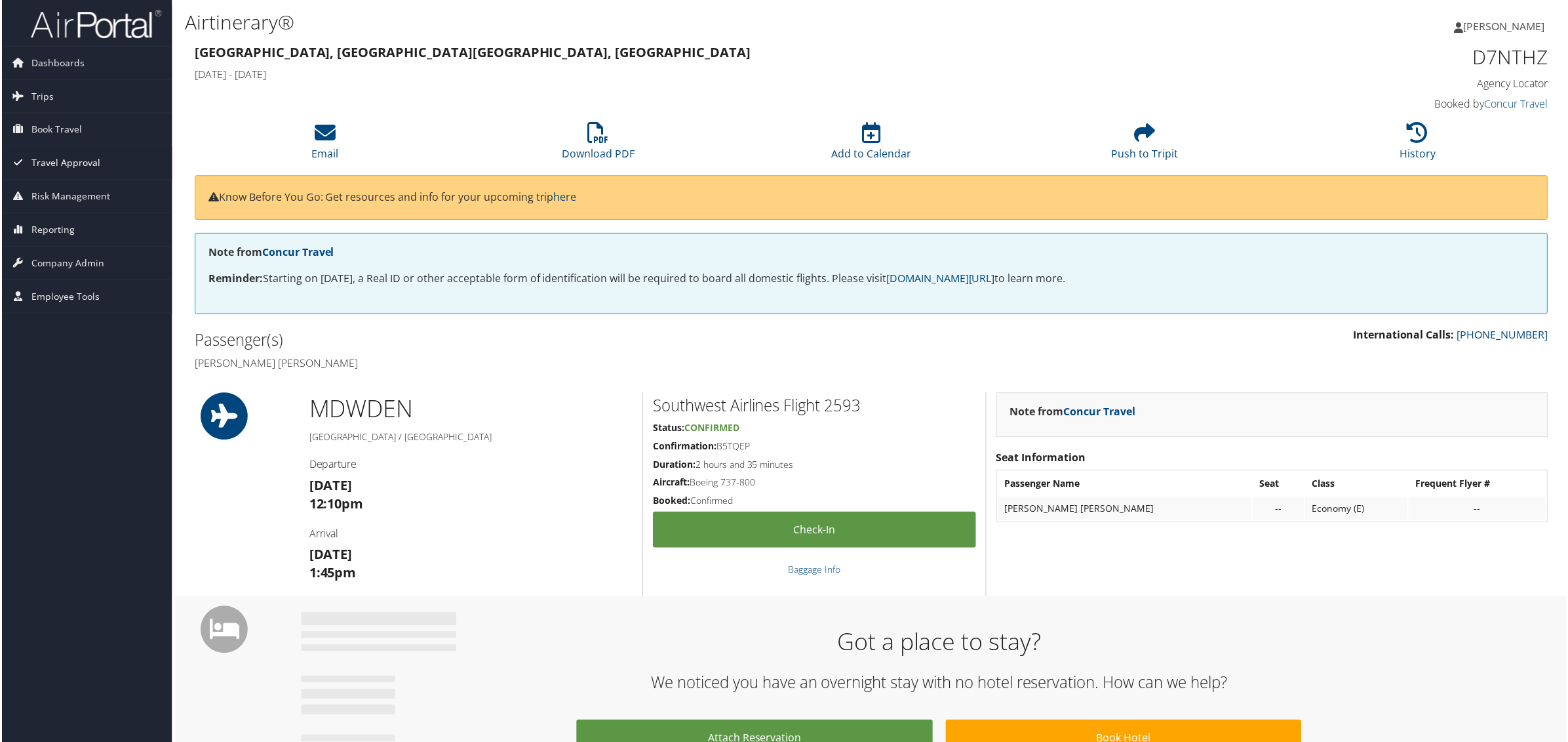
click at [41, 156] on span "Travel Approval" at bounding box center [64, 163] width 69 height 33
click at [33, 97] on span "Trips" at bounding box center [40, 96] width 22 height 33
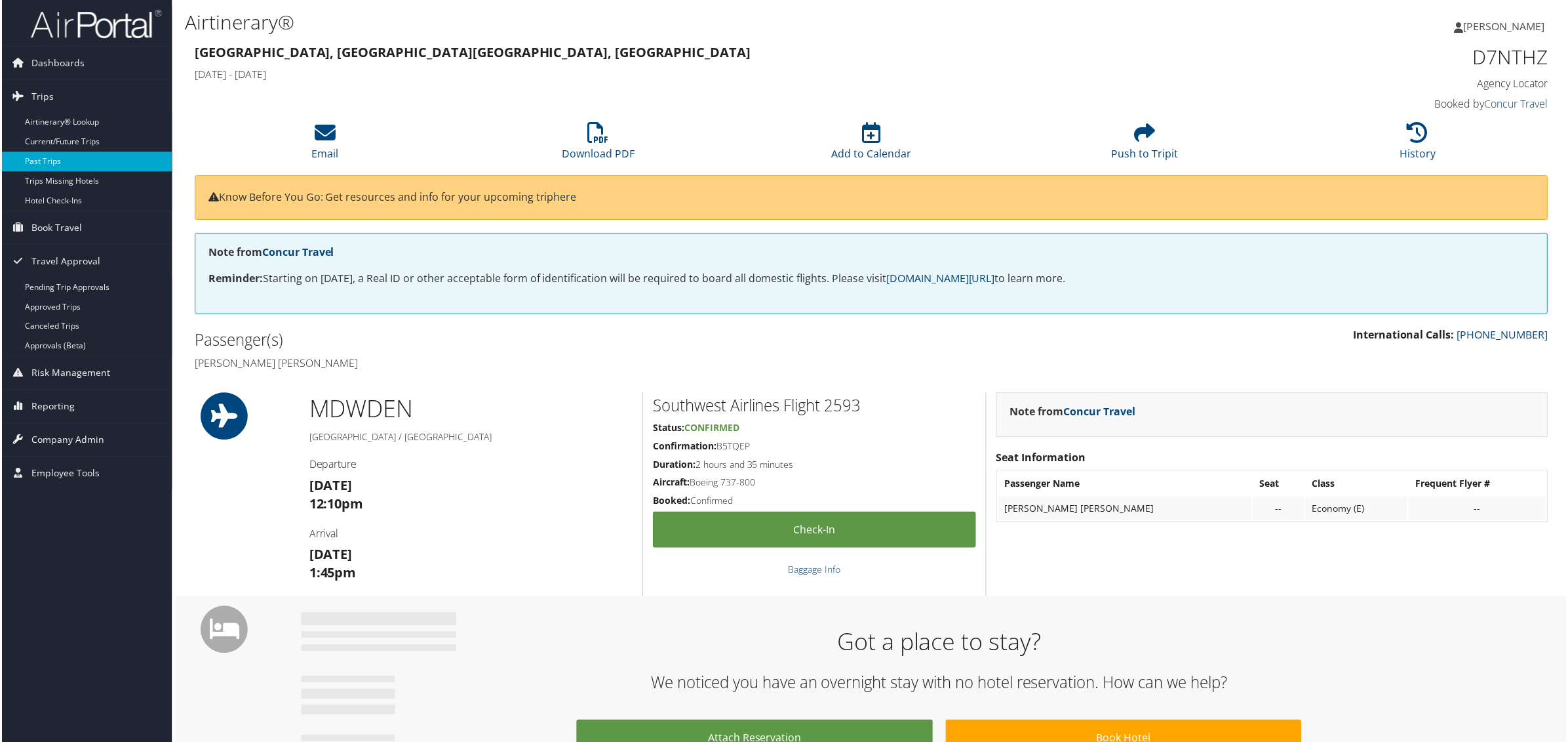
click at [37, 162] on link "Past Trips" at bounding box center [85, 162] width 170 height 19
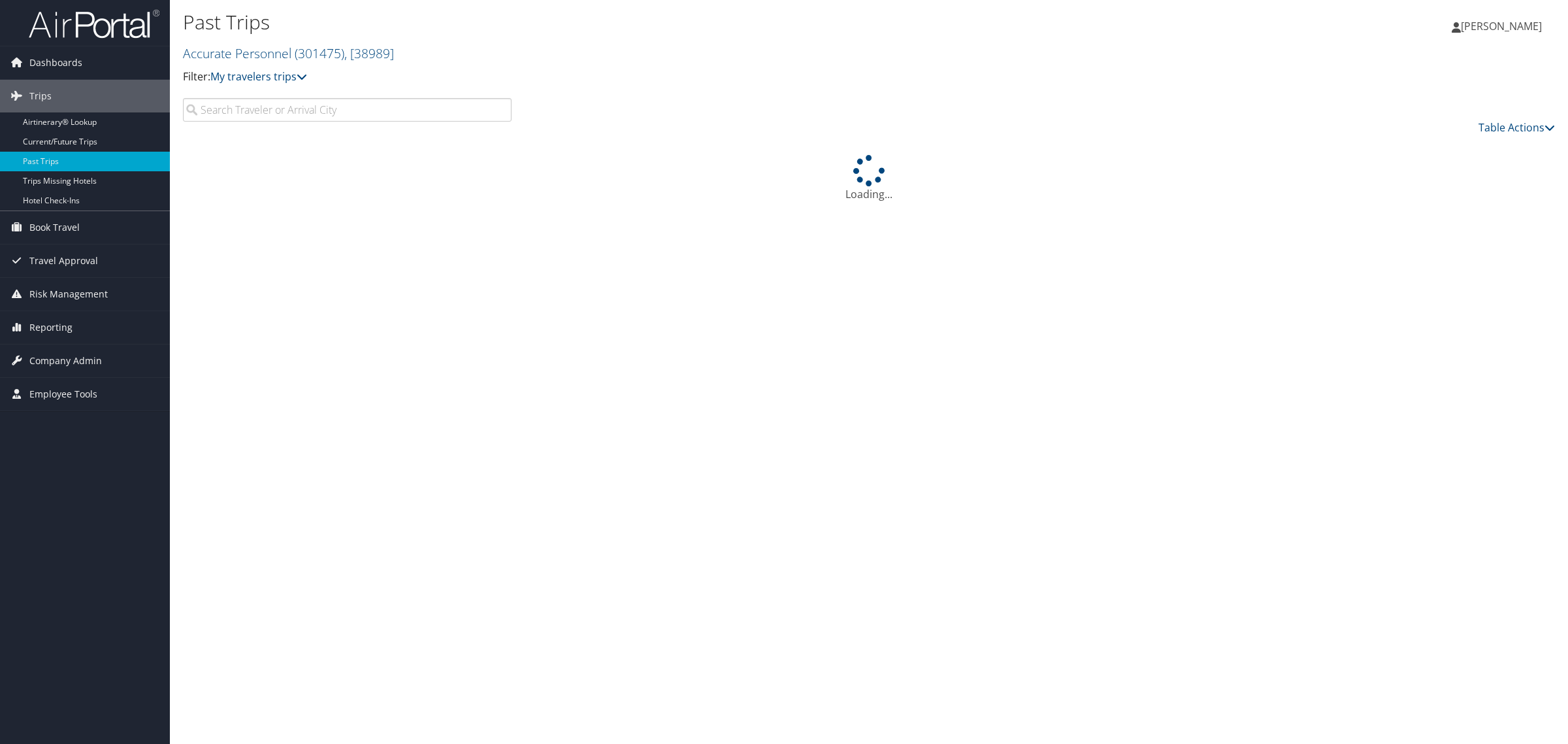
click at [253, 103] on input "search" at bounding box center [348, 109] width 329 height 24
type input "[PERSON_NAME]"
click at [685, 75] on p "Filter: My travelers trips" at bounding box center [641, 77] width 915 height 17
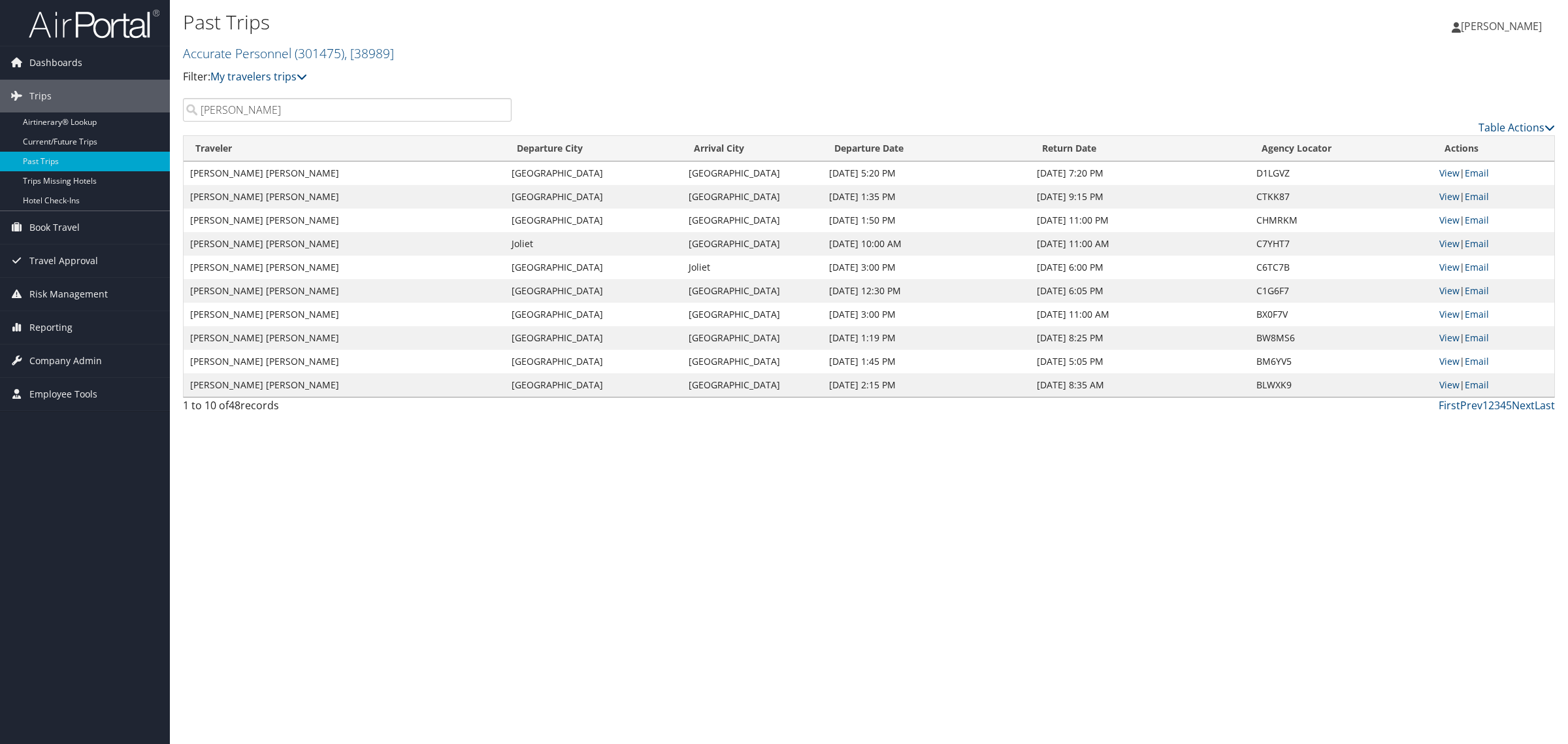
click at [426, 536] on div "Past Trips Accurate Personnel ( 301475 ) , [ 38989 ] Accurate Personnel Accurat…" at bounding box center [868, 372] width 1398 height 744
click at [1458, 172] on link "View" at bounding box center [1449, 173] width 20 height 12
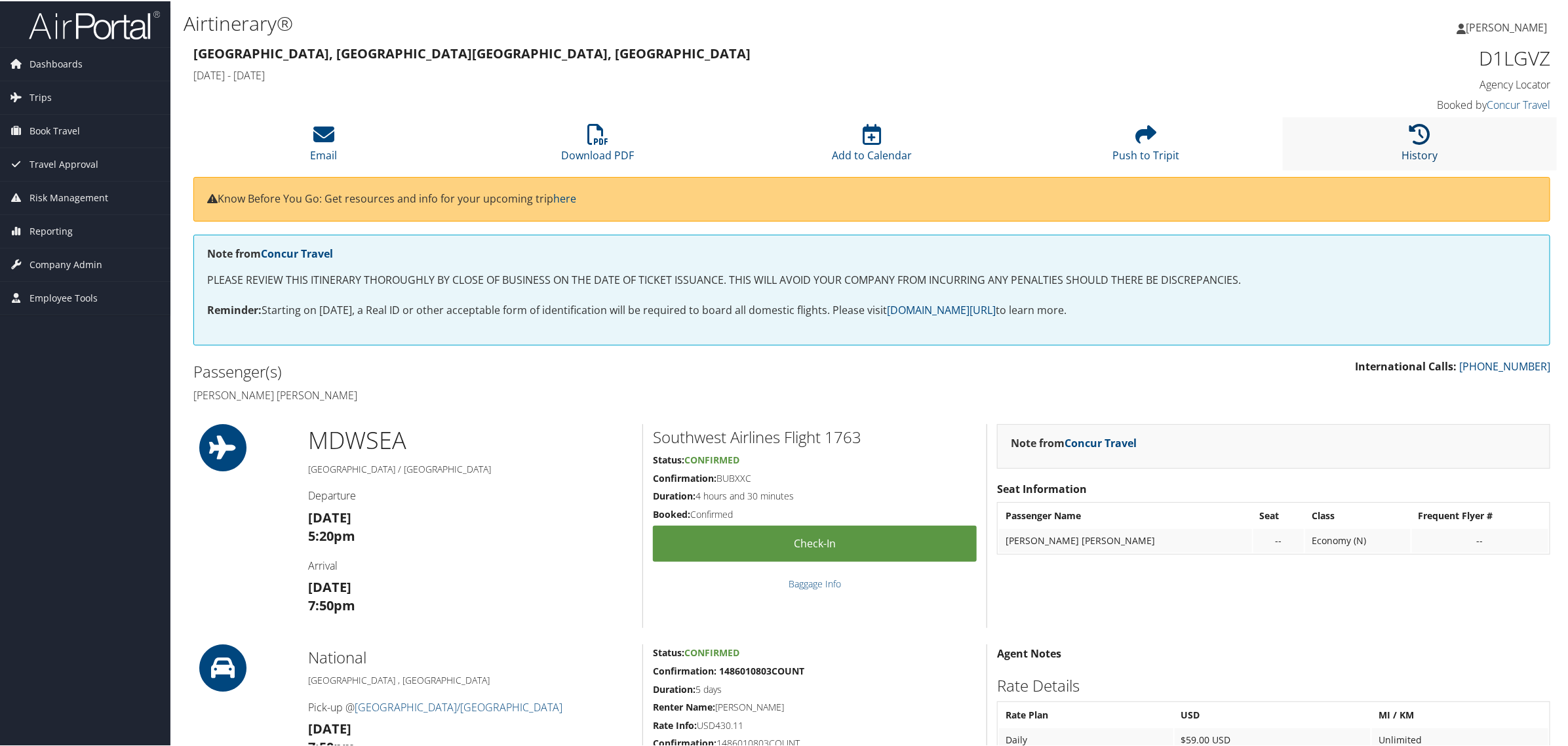
click at [1422, 126] on icon at bounding box center [1421, 133] width 21 height 21
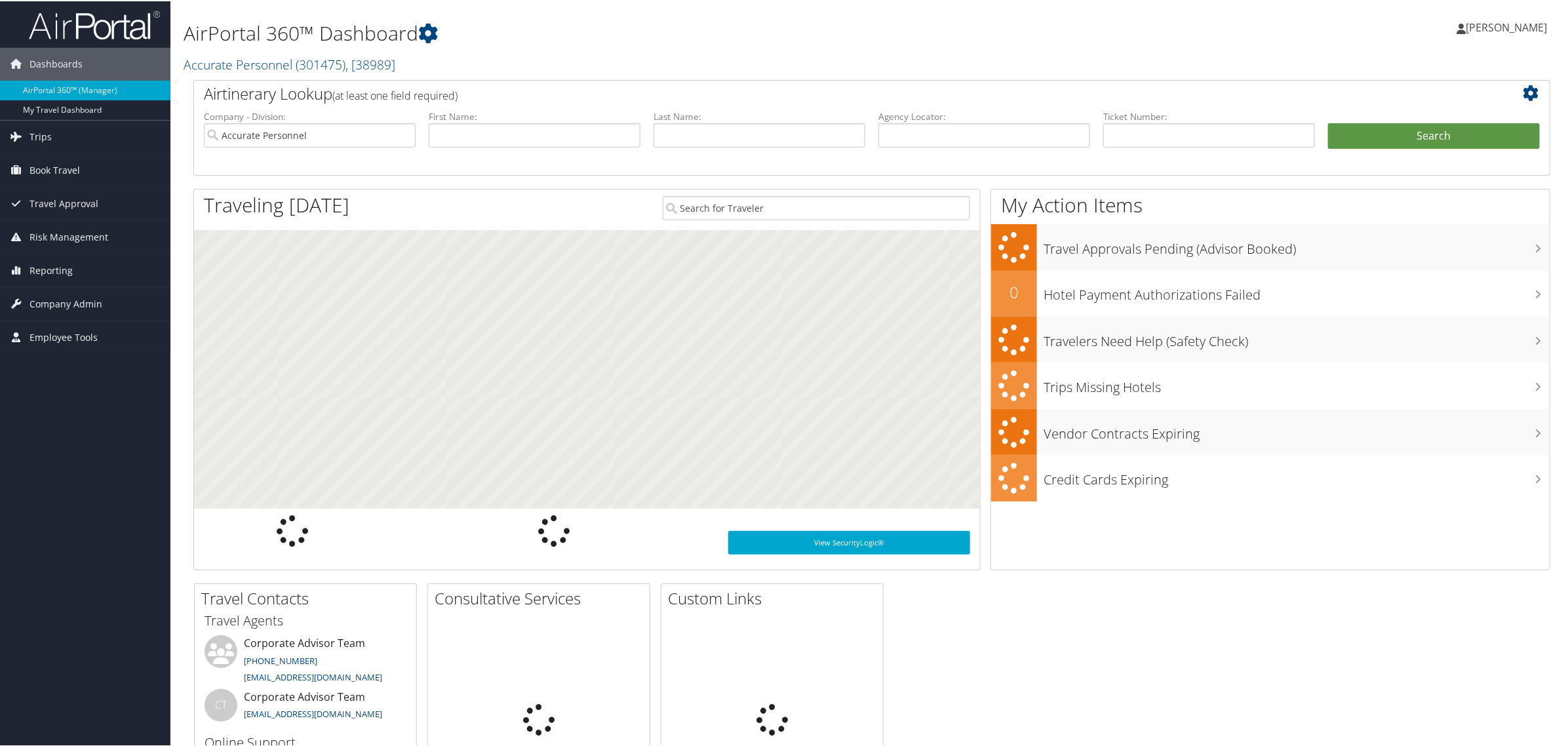
click at [1483, 26] on span "[PERSON_NAME]" at bounding box center [1506, 26] width 81 height 14
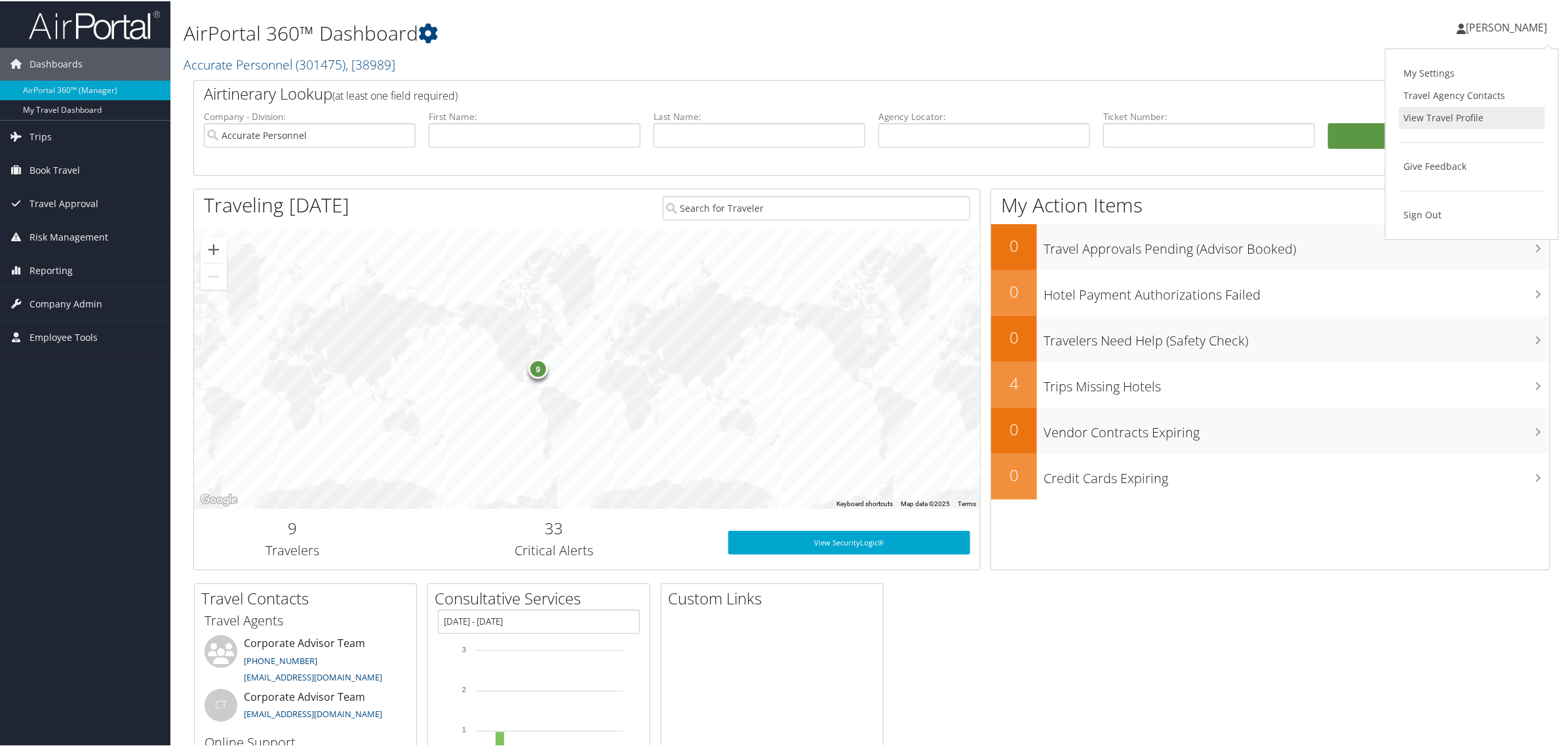
click at [1456, 116] on link "View Travel Profile" at bounding box center [1473, 117] width 147 height 22
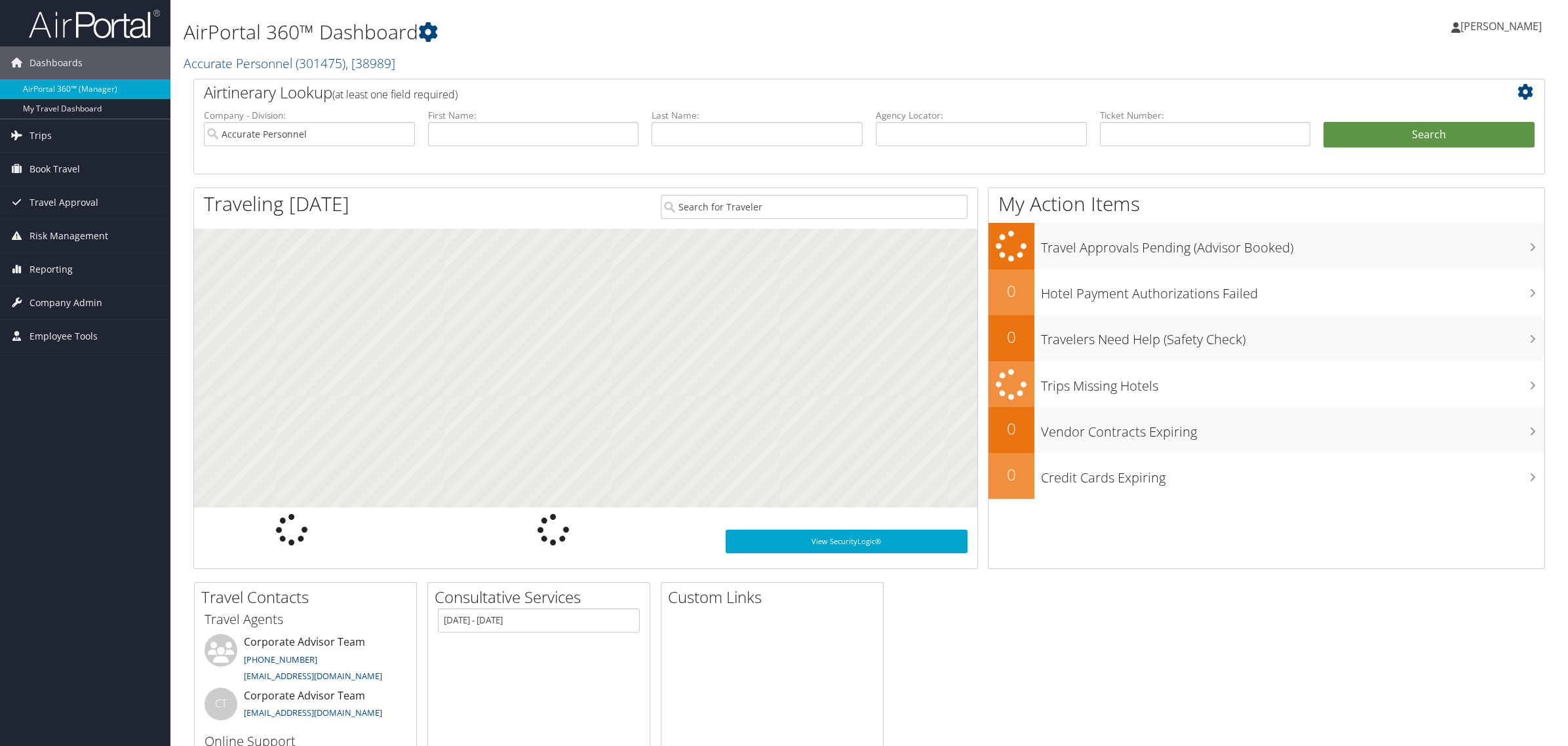
click at [31, 132] on span "Trips" at bounding box center [40, 135] width 22 height 33
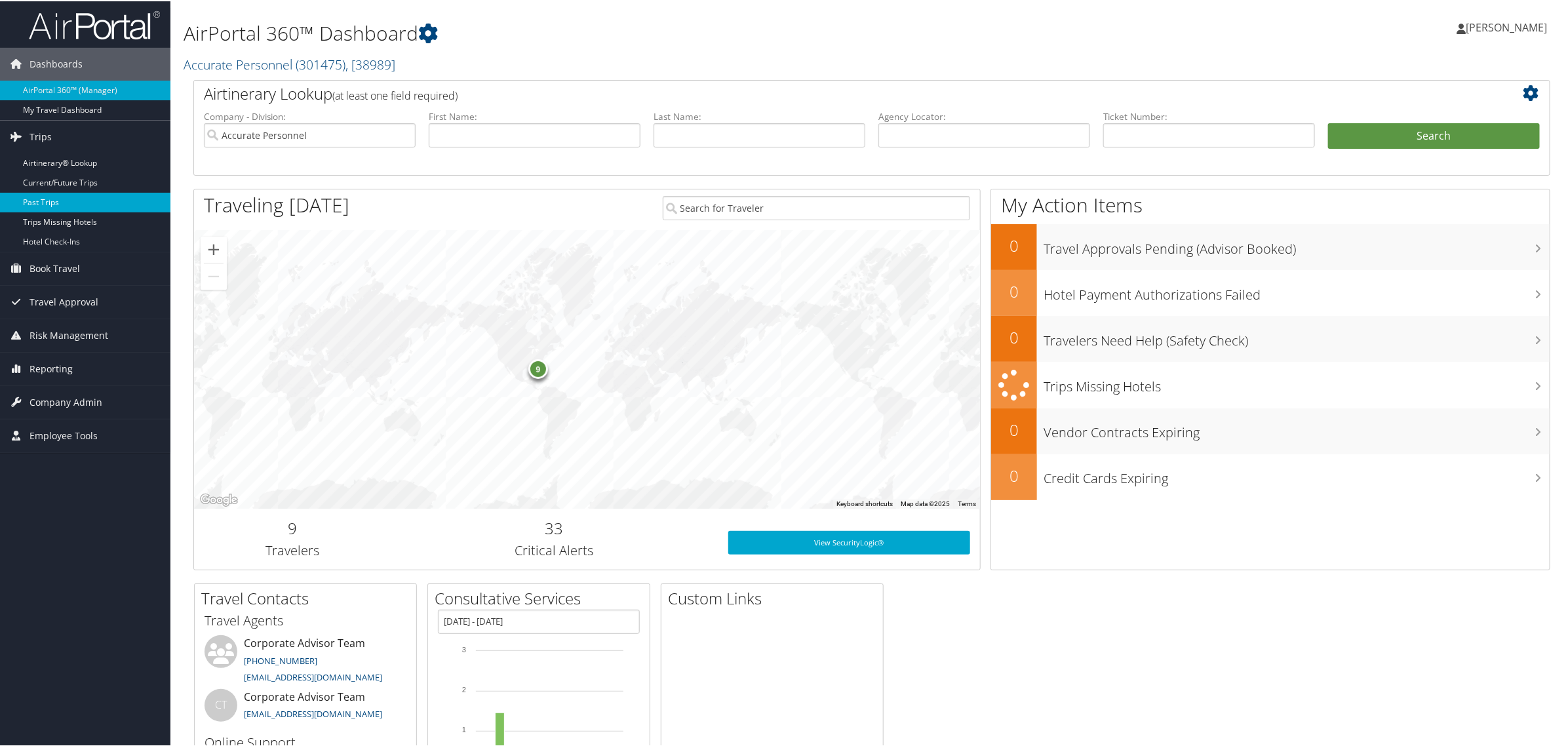
click at [48, 199] on link "Past Trips" at bounding box center [85, 201] width 170 height 19
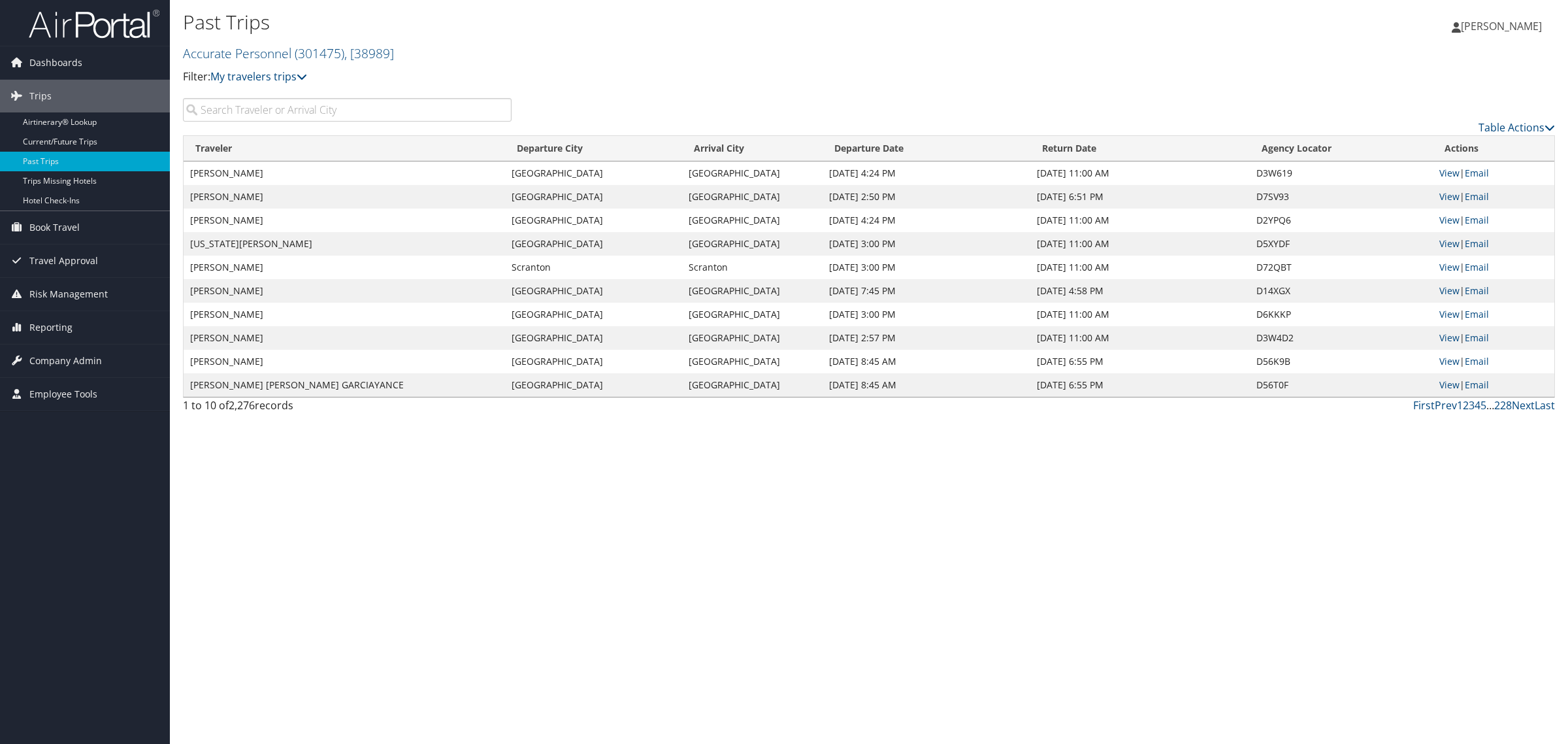
click at [286, 116] on input "search" at bounding box center [348, 109] width 329 height 24
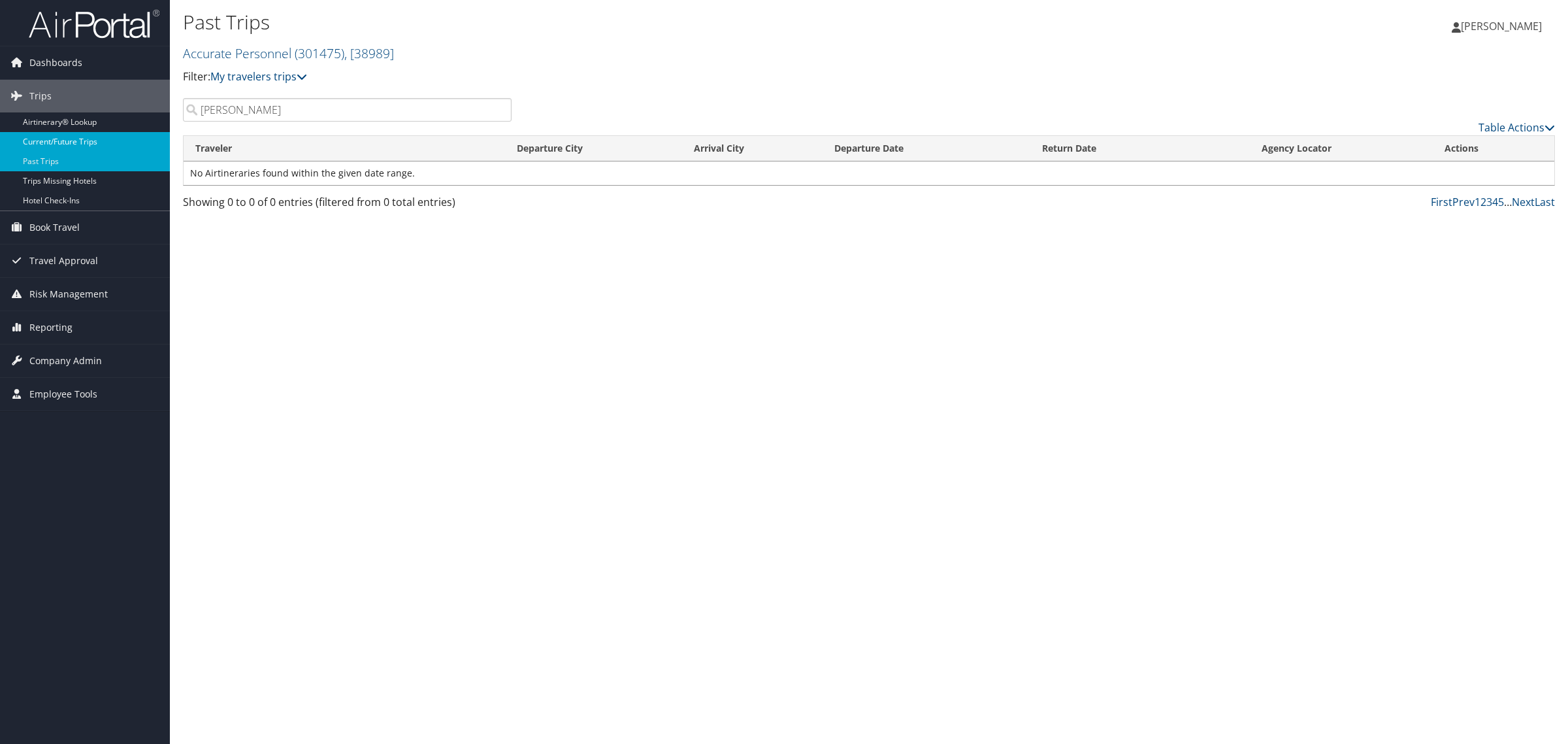
type input "Collin Abel"
click at [59, 141] on link "Current/Future Trips" at bounding box center [84, 142] width 170 height 19
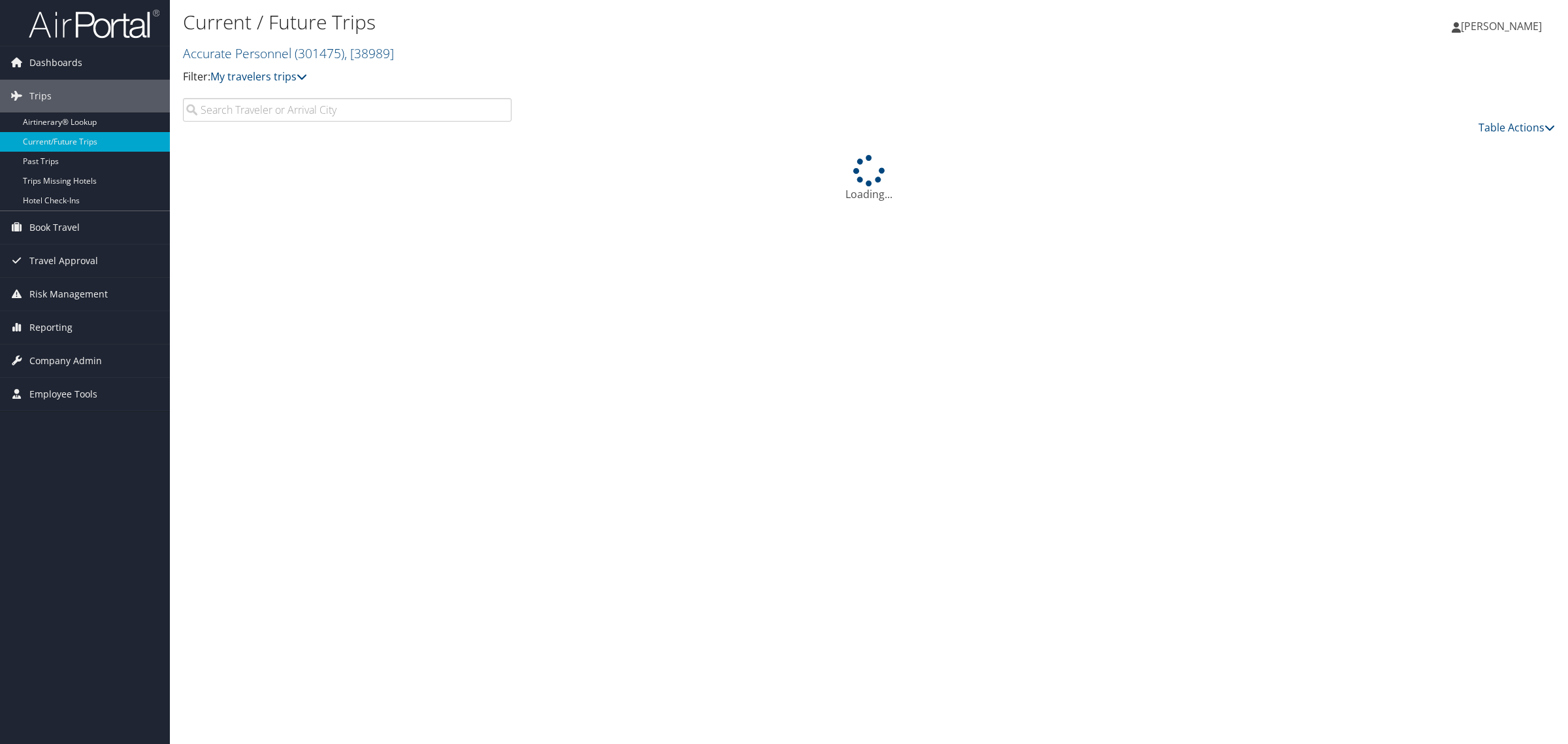
click at [338, 113] on input "search" at bounding box center [348, 109] width 329 height 24
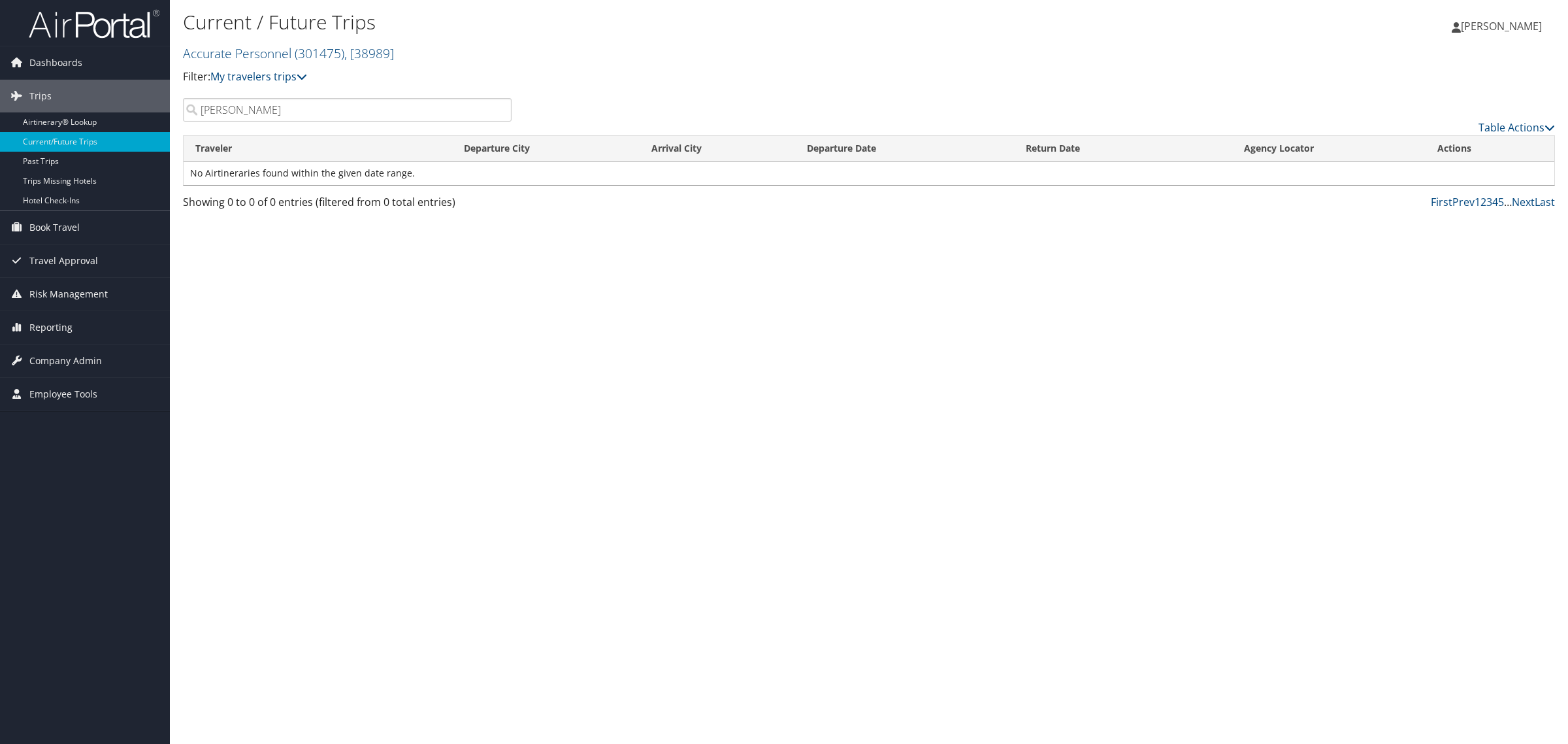
drag, startPoint x: 293, startPoint y: 112, endPoint x: 227, endPoint y: 113, distance: 66.0
click at [227, 113] on input "Collin abel" at bounding box center [348, 109] width 329 height 24
click at [1446, 174] on link "View" at bounding box center [1442, 173] width 20 height 12
click at [362, 107] on input "Collin" at bounding box center [348, 109] width 329 height 24
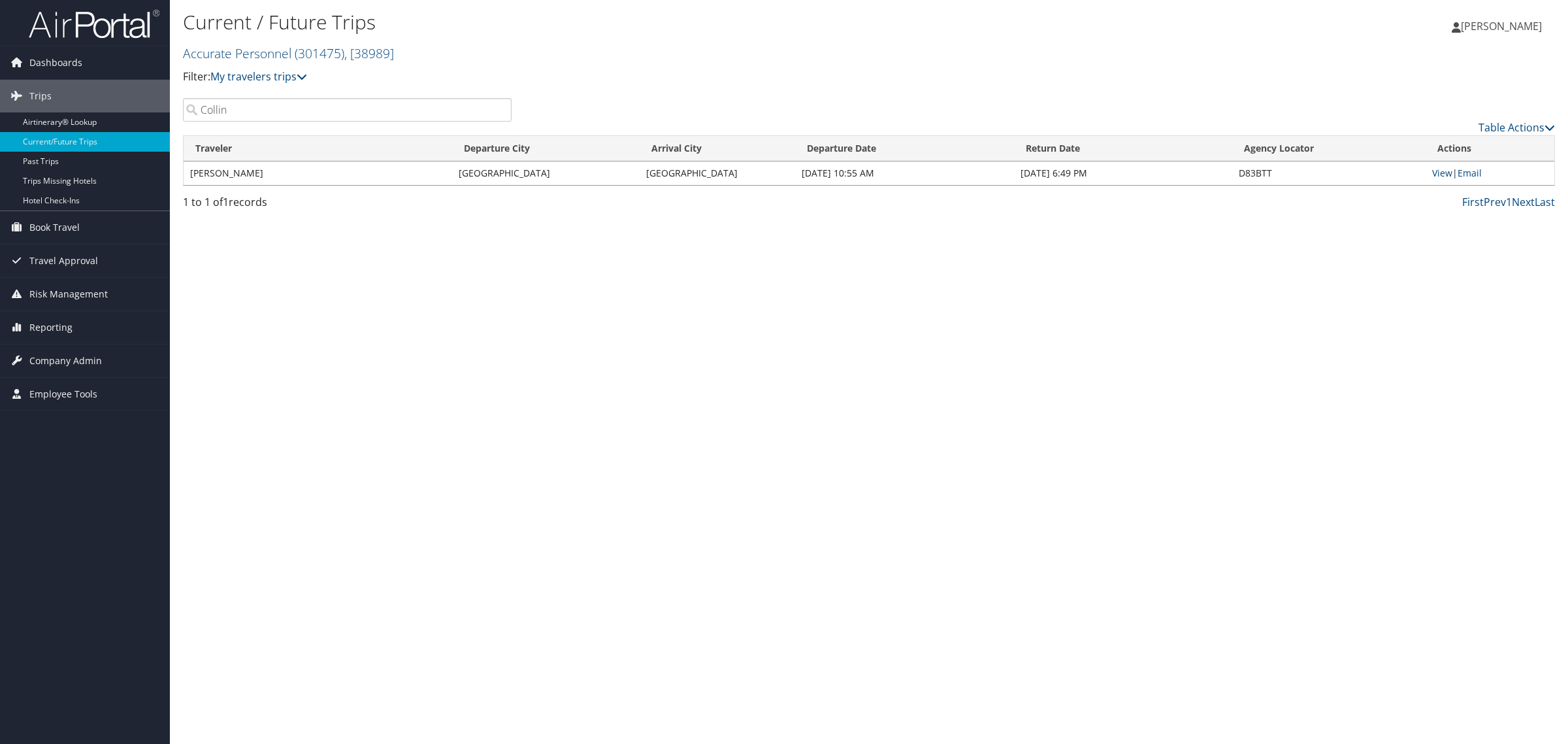
click at [362, 107] on input "Collin" at bounding box center [348, 109] width 329 height 24
click at [1439, 174] on link "View" at bounding box center [1442, 173] width 20 height 12
click at [328, 109] on input "Yahadira" at bounding box center [348, 109] width 329 height 24
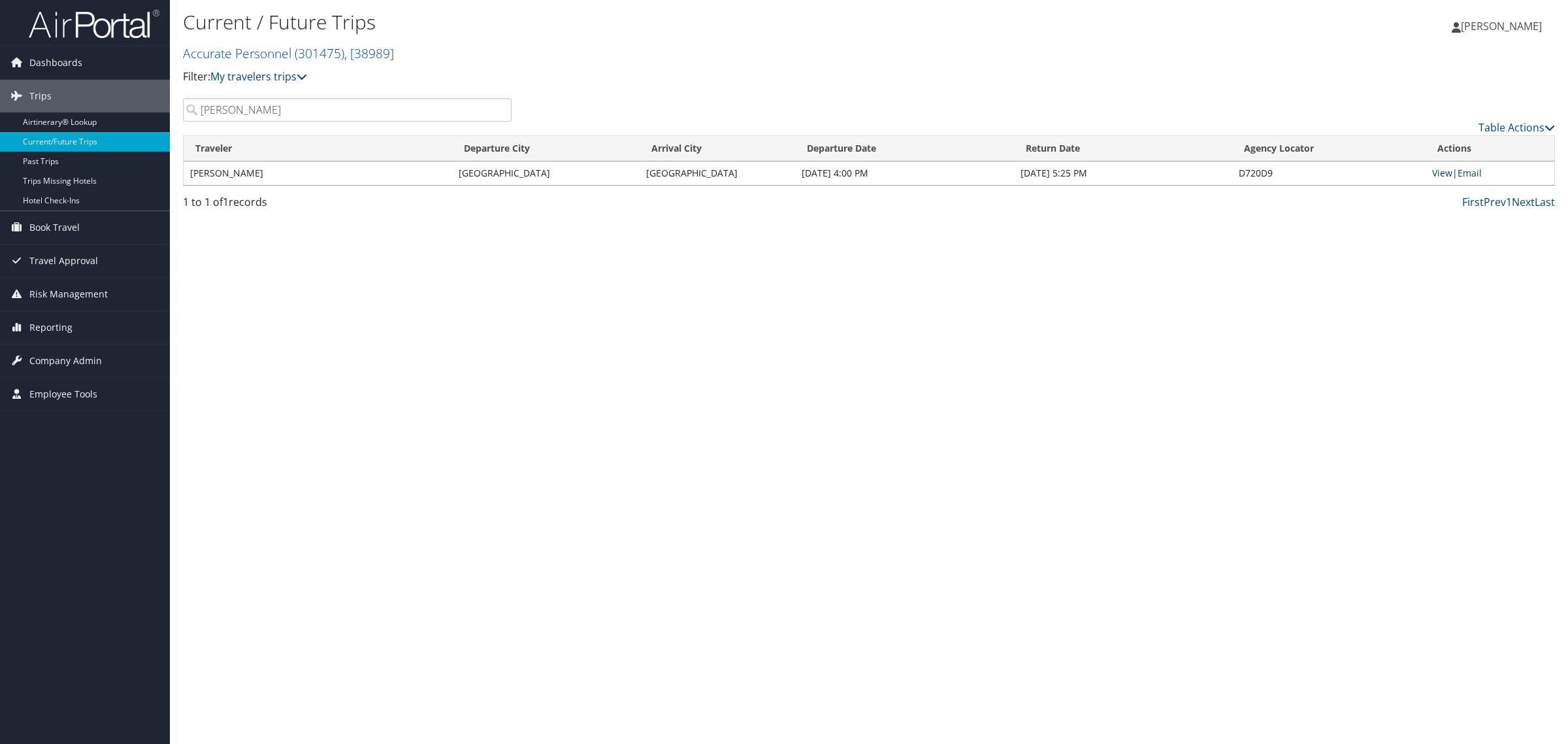
click at [1439, 171] on link "View" at bounding box center [1442, 173] width 20 height 12
click at [260, 108] on input "Vanessa" at bounding box center [348, 109] width 329 height 24
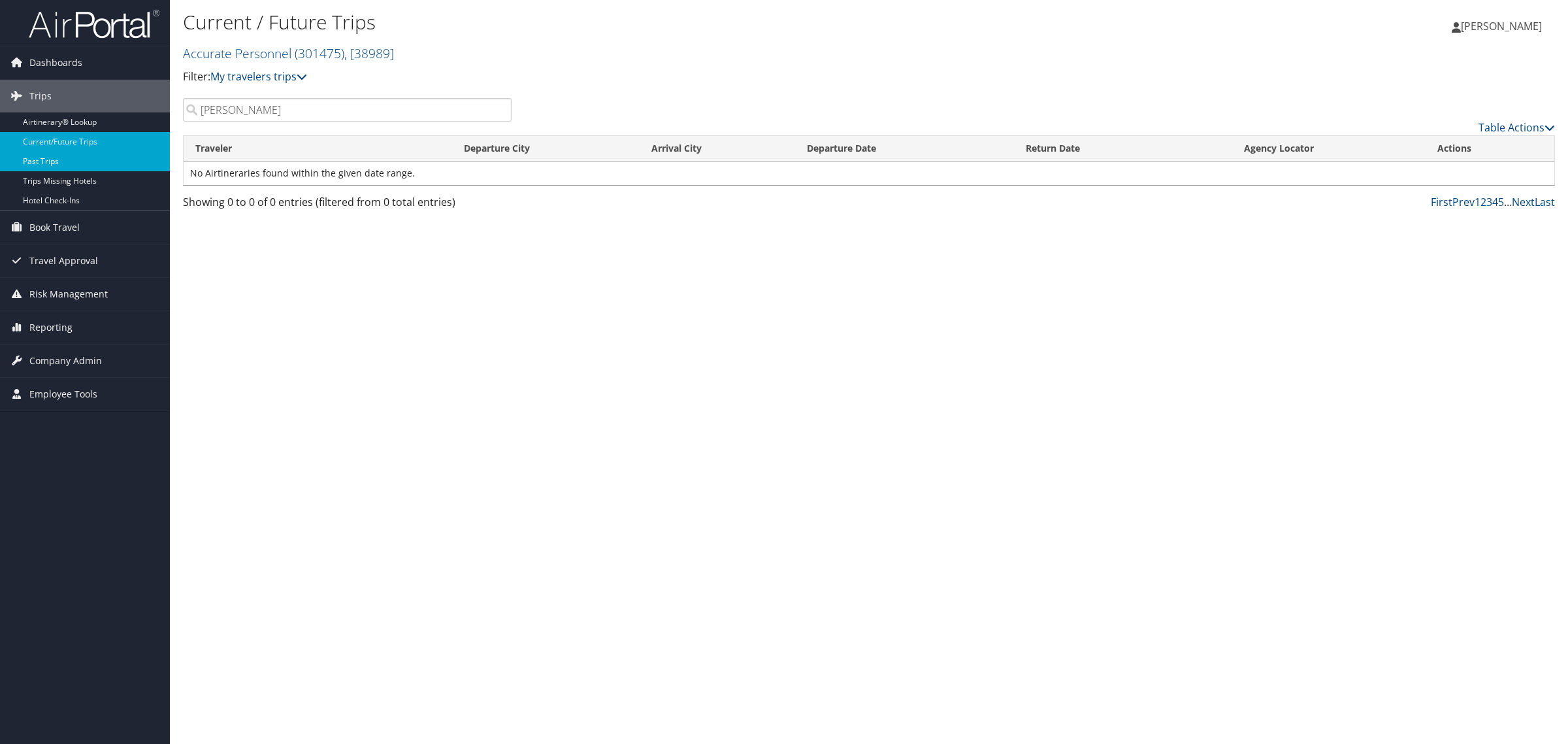
type input "Cole Chri"
click at [65, 164] on link "Past Trips" at bounding box center [84, 161] width 170 height 19
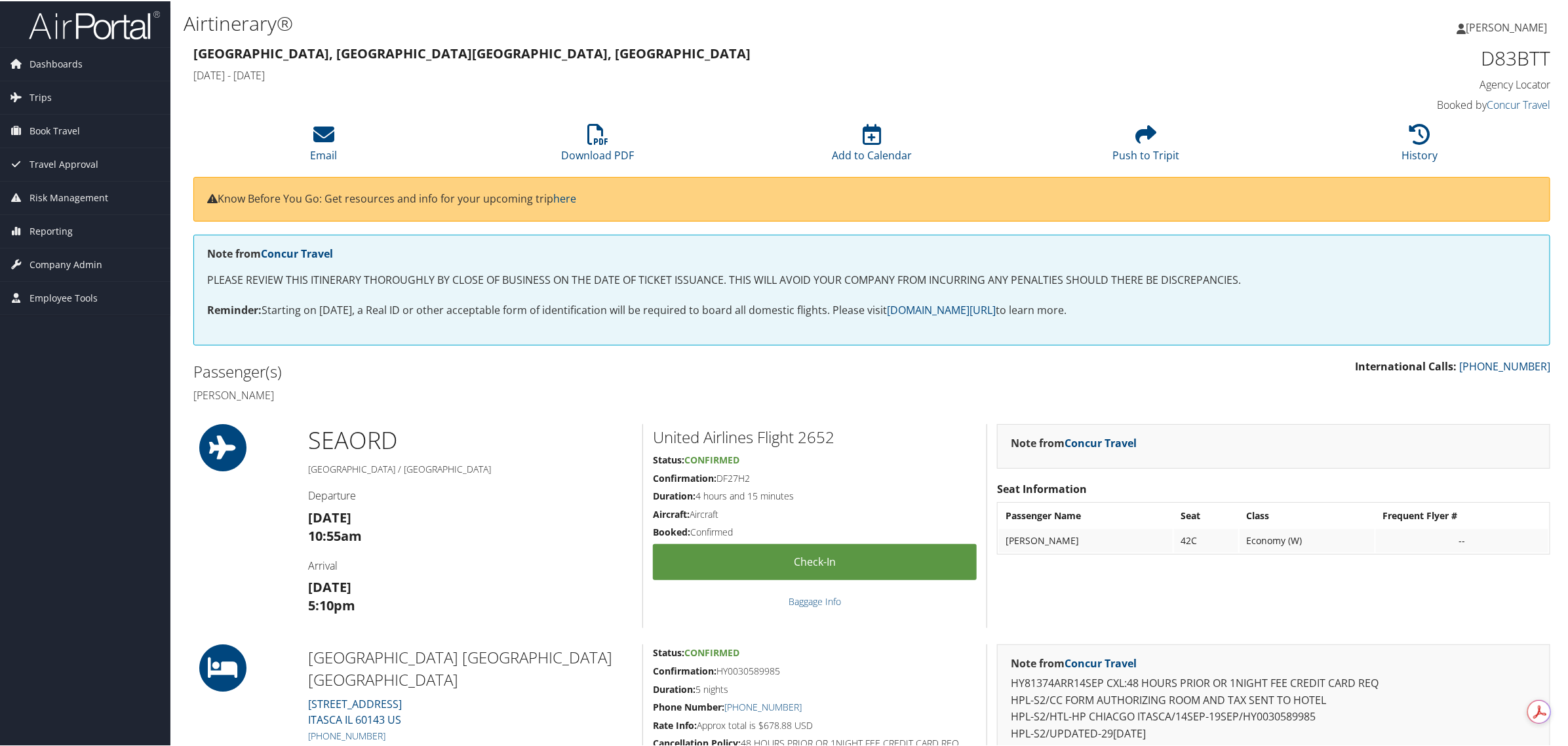
click at [626, 69] on h4 "[DATE] - [DATE]" at bounding box center [699, 74] width 1013 height 14
click at [614, 136] on li "Download PDF" at bounding box center [598, 142] width 274 height 53
click at [46, 95] on span "Trips" at bounding box center [40, 96] width 22 height 33
click at [53, 142] on link "Current/Future Trips" at bounding box center [85, 142] width 170 height 19
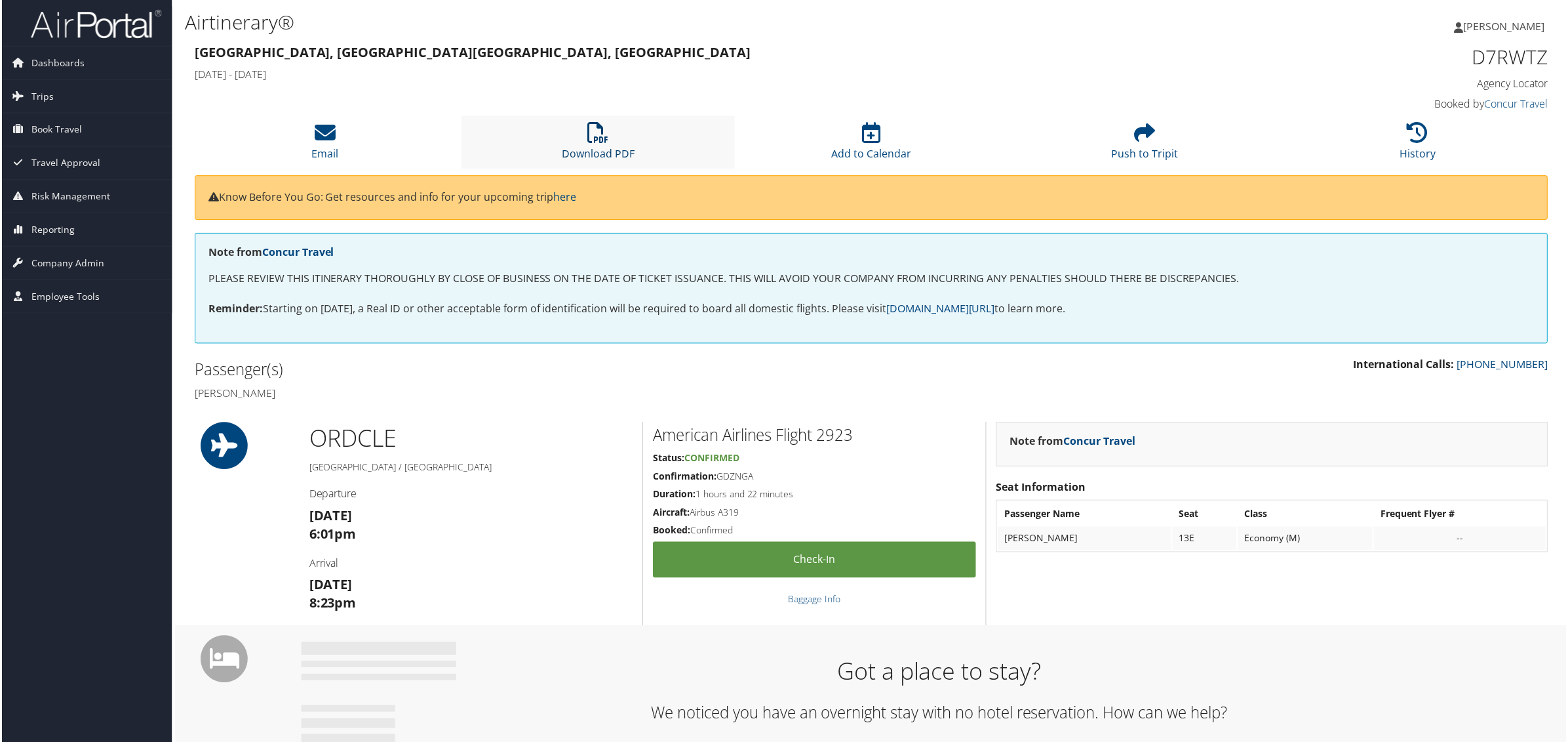
click at [589, 152] on link "Download PDF" at bounding box center [598, 146] width 72 height 32
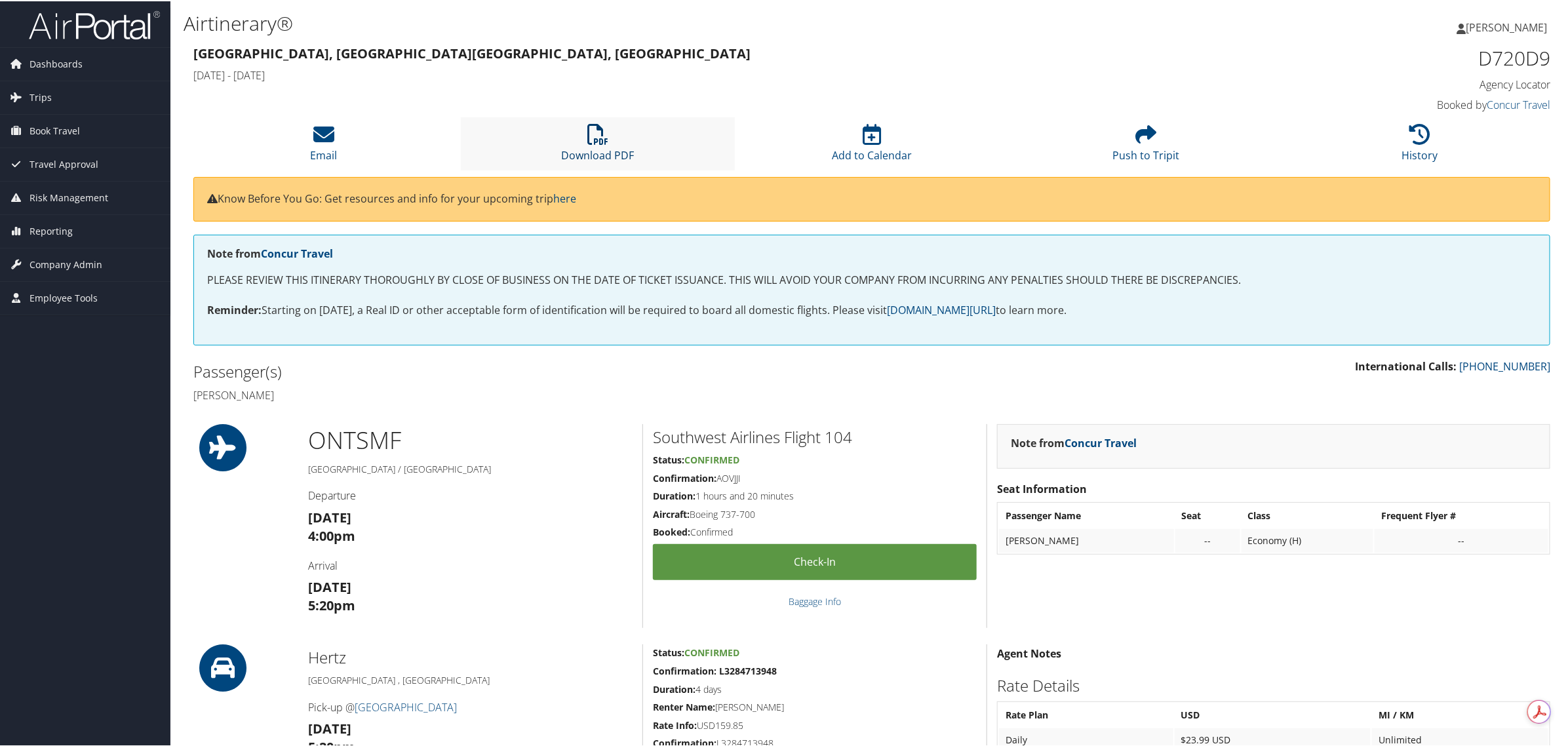
click at [587, 141] on icon at bounding box center [598, 133] width 21 height 21
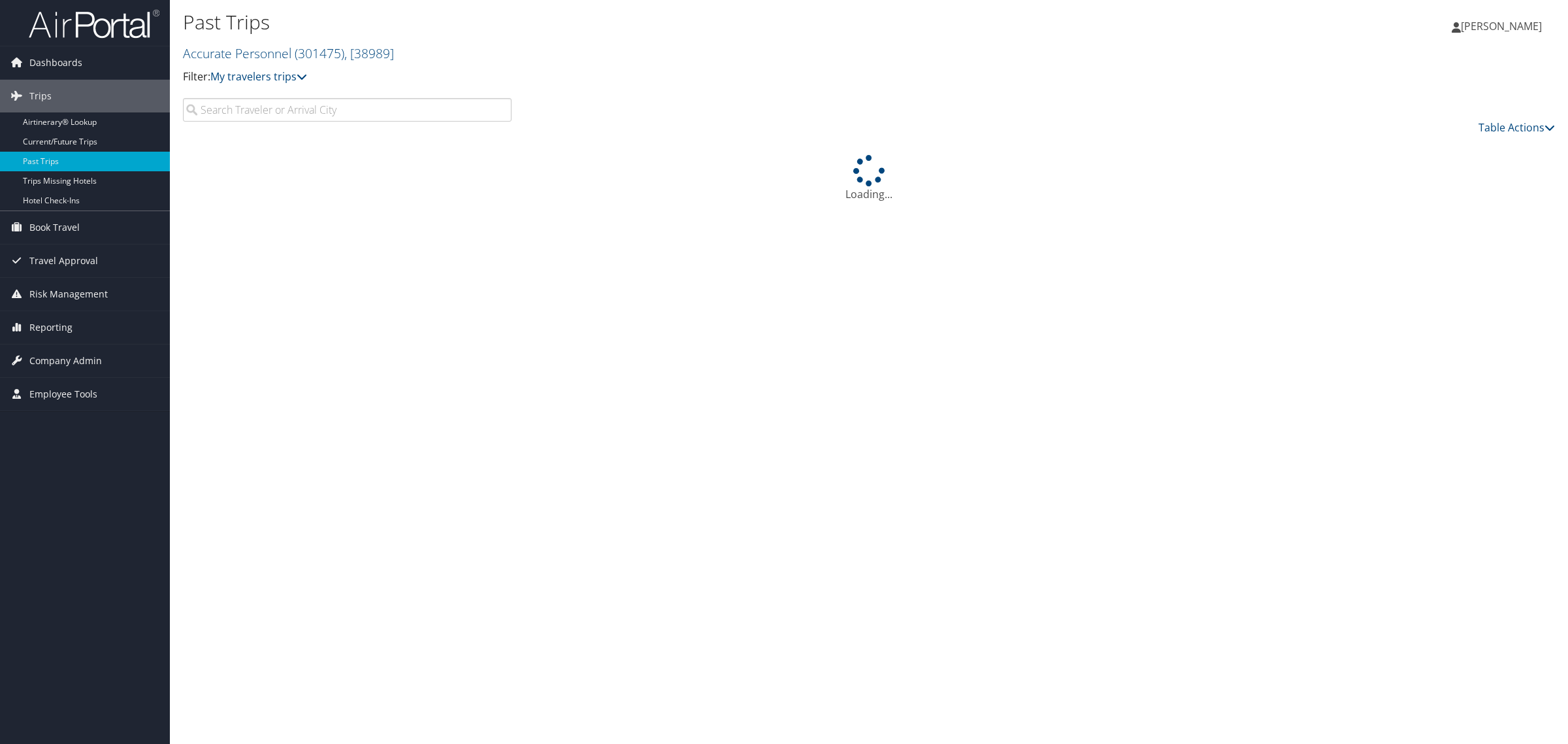
click at [312, 115] on input "search" at bounding box center [348, 109] width 329 height 24
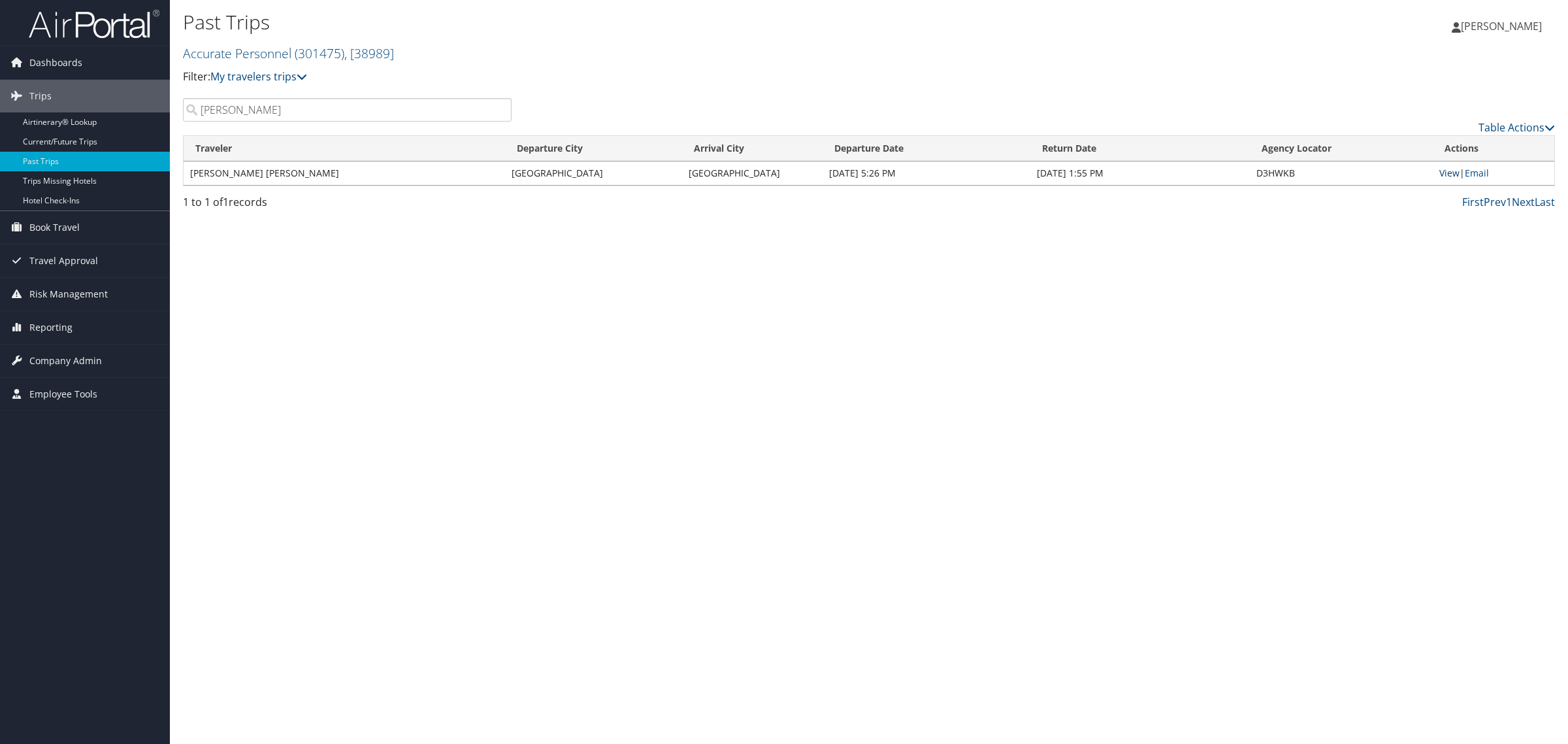
type input "[PERSON_NAME]"
click at [1440, 172] on link "View" at bounding box center [1449, 173] width 20 height 12
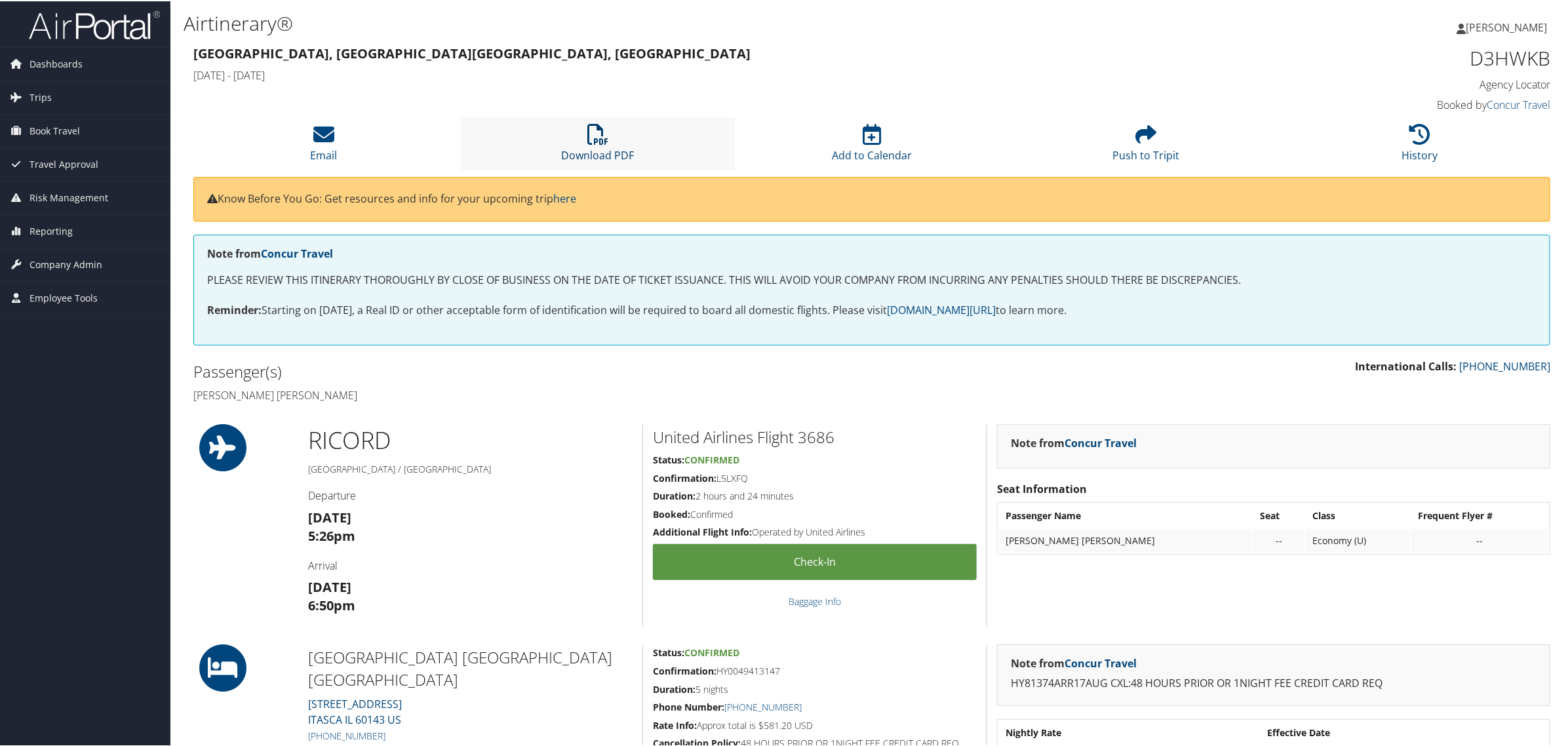
click at [599, 134] on icon at bounding box center [598, 133] width 21 height 21
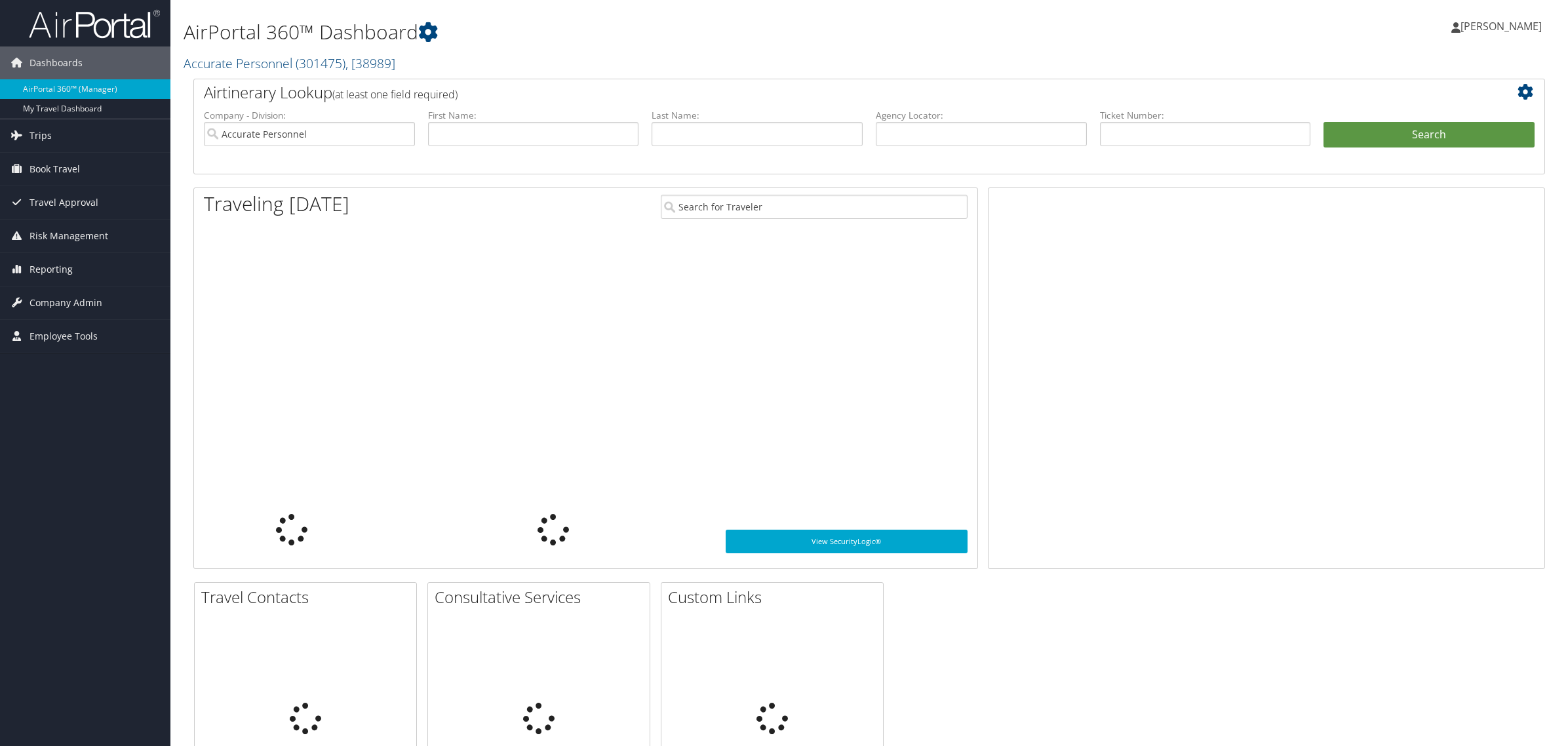
click at [1464, 25] on span "[PERSON_NAME]" at bounding box center [1501, 26] width 81 height 14
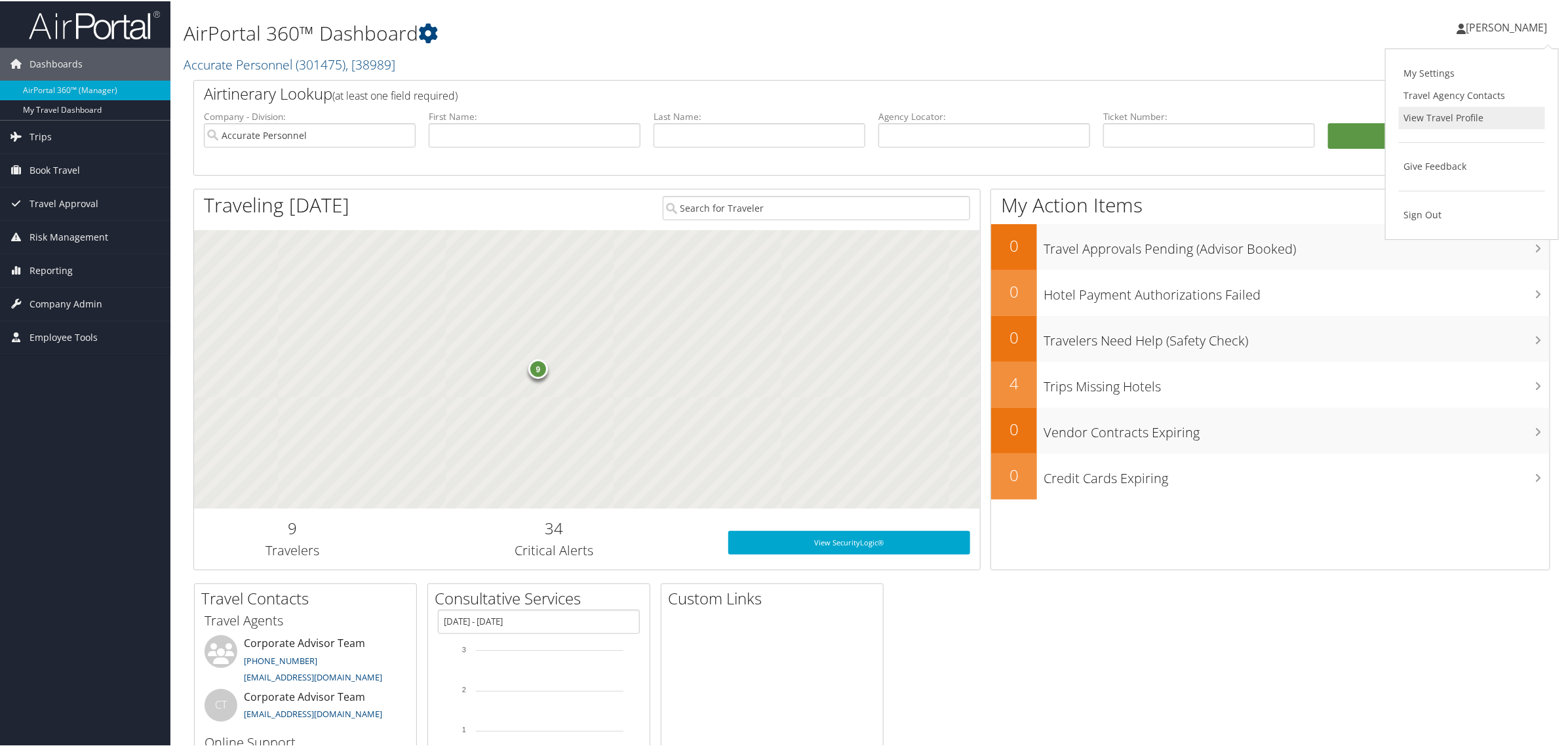
click at [1423, 120] on link "View Travel Profile" at bounding box center [1473, 117] width 147 height 22
